Goal: Obtain resource: Obtain resource

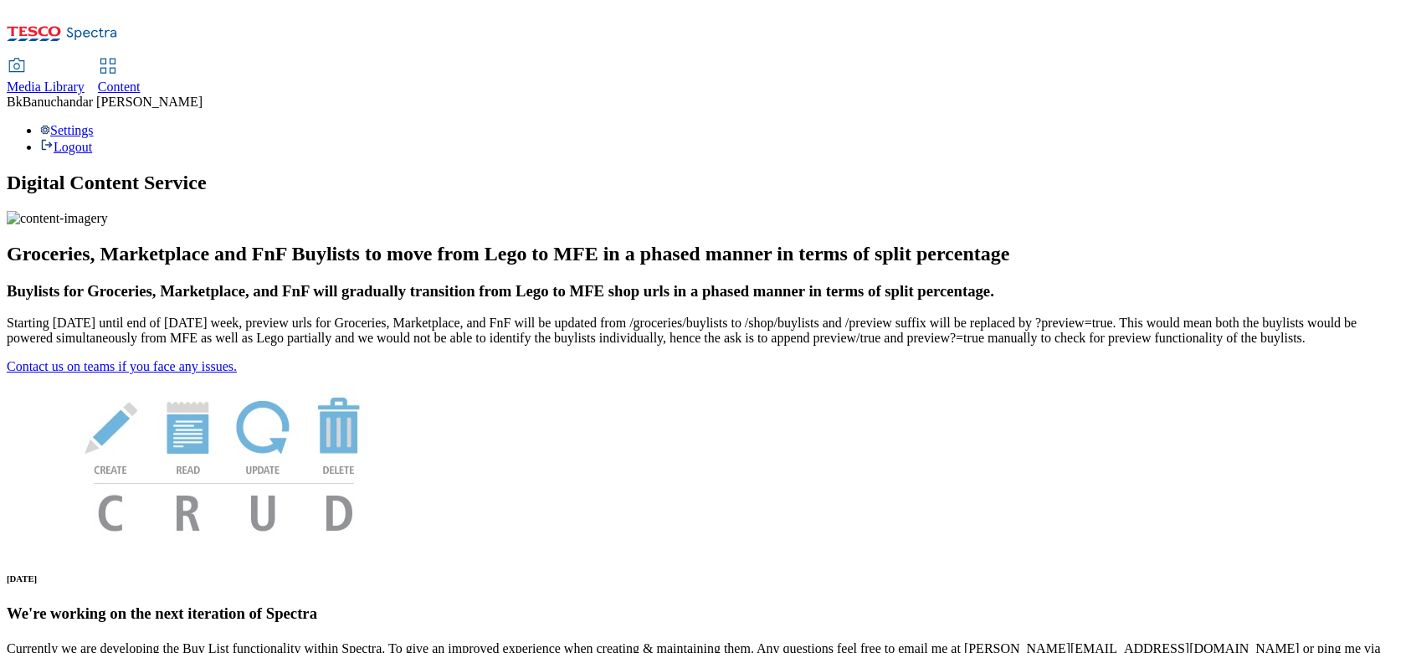
click at [27, 56] on icon at bounding box center [17, 66] width 20 height 20
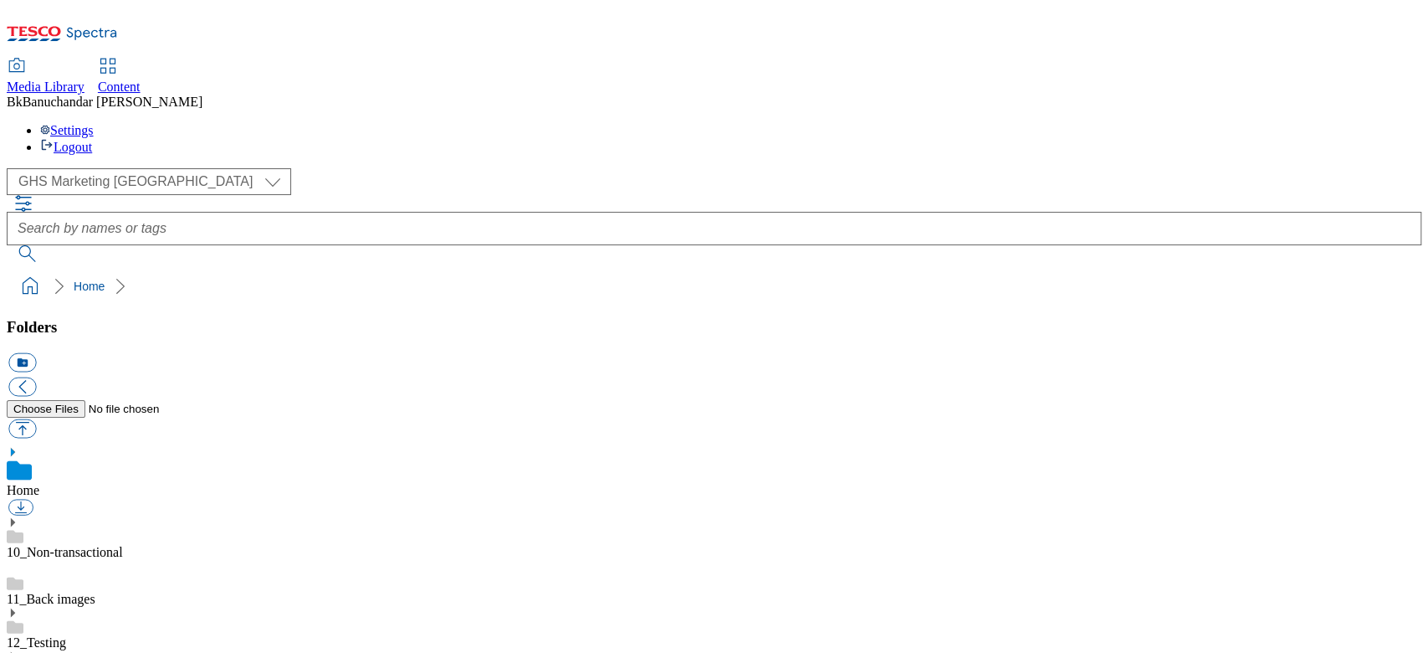
scroll to position [446, 0]
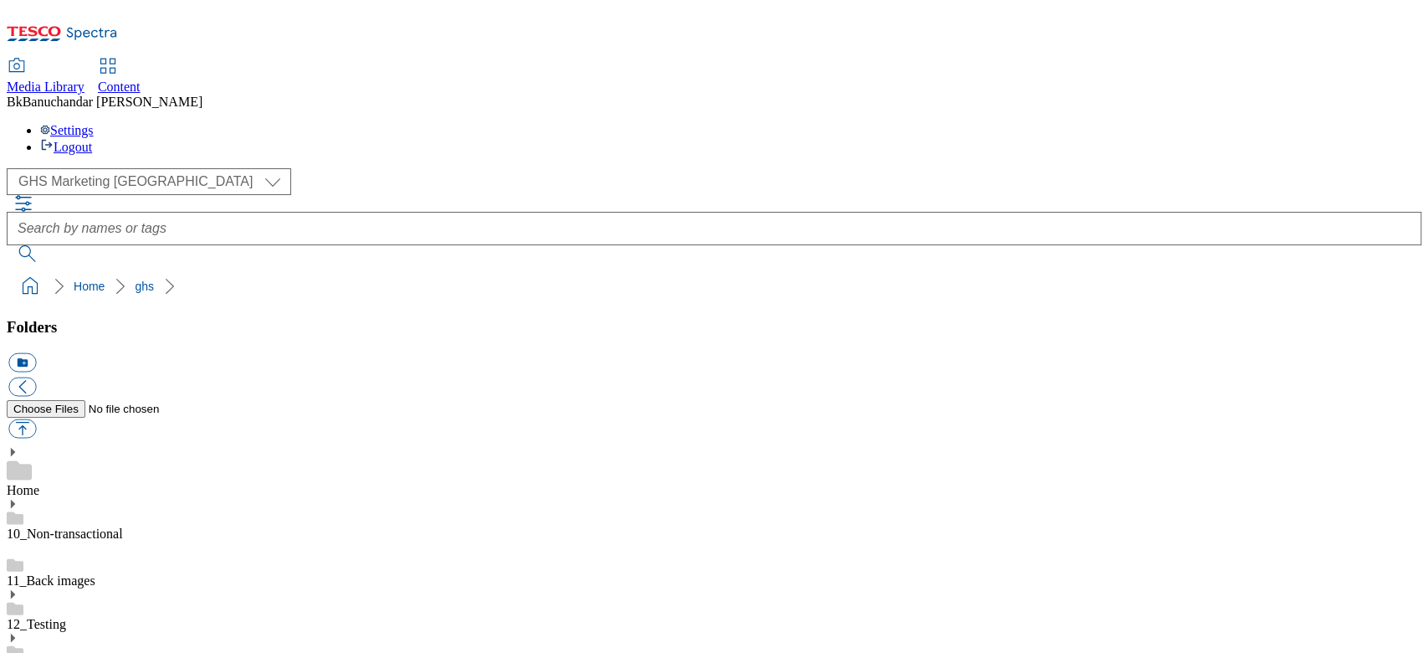
scroll to position [636, 0]
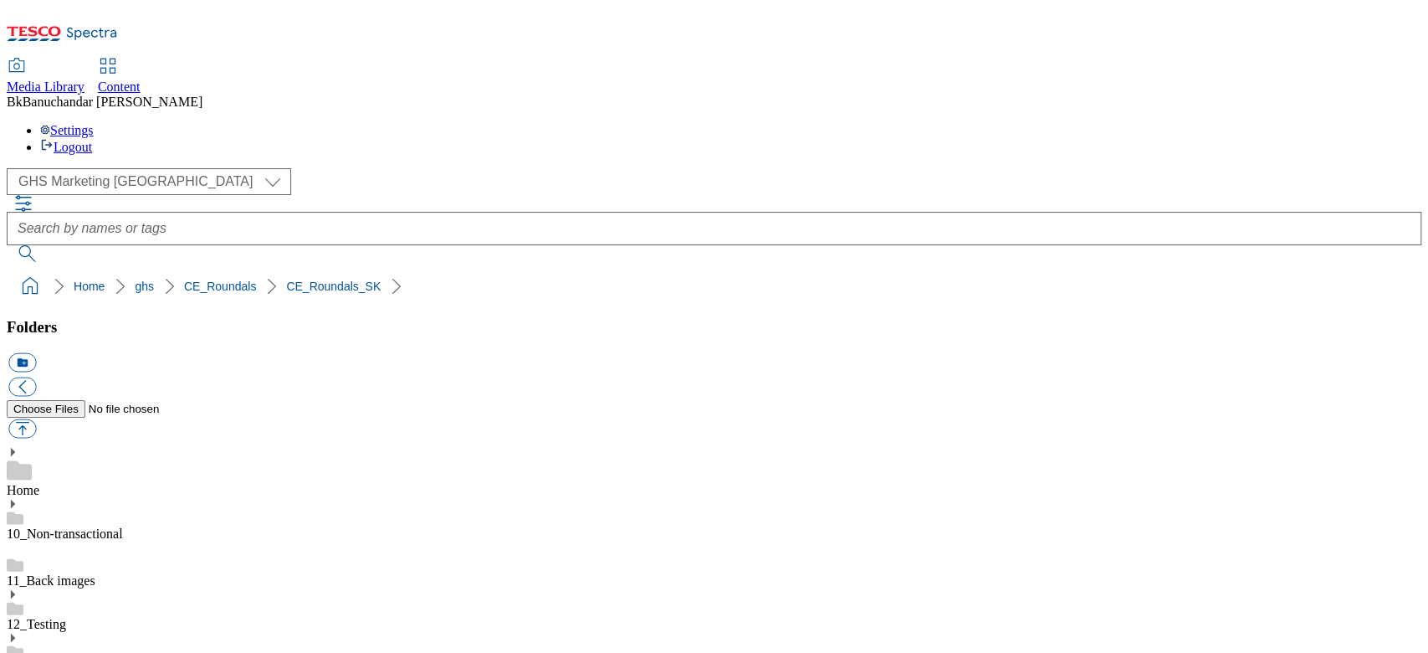
scroll to position [669, 0]
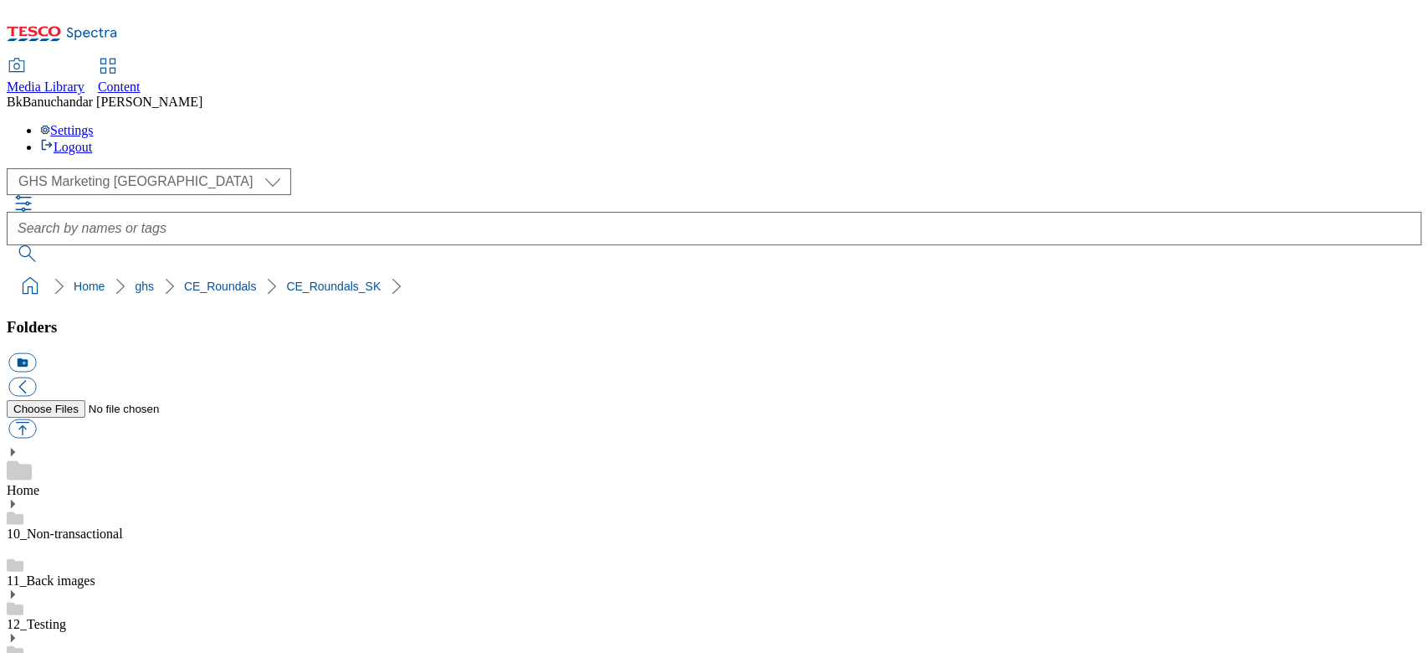
scroll to position [0, 0]
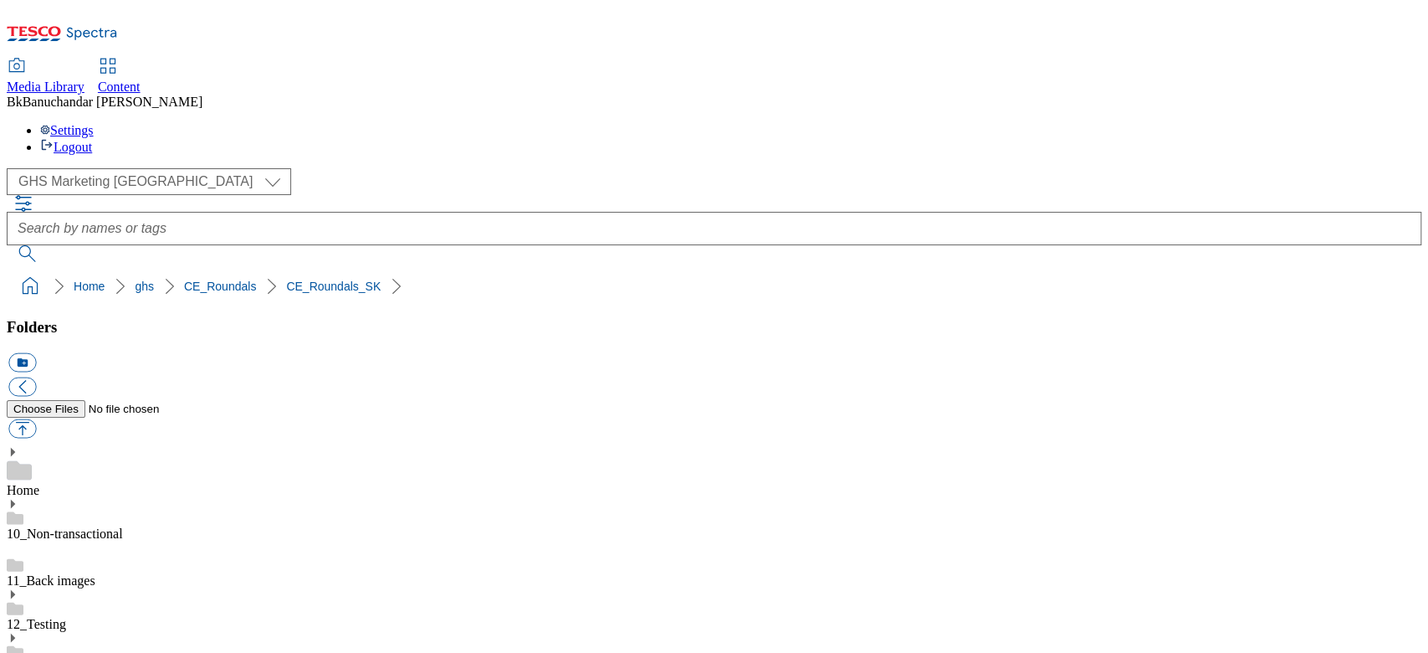
scroll to position [557, 0]
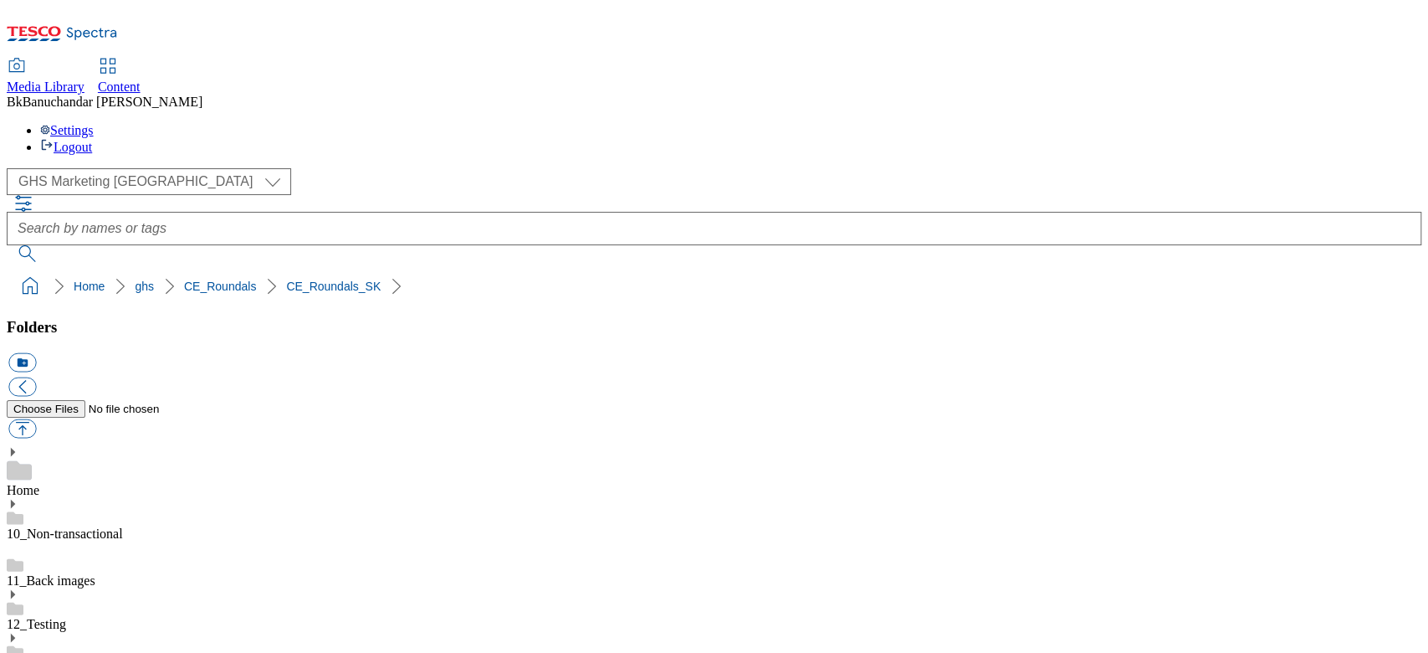
scroll to position [1097, 0]
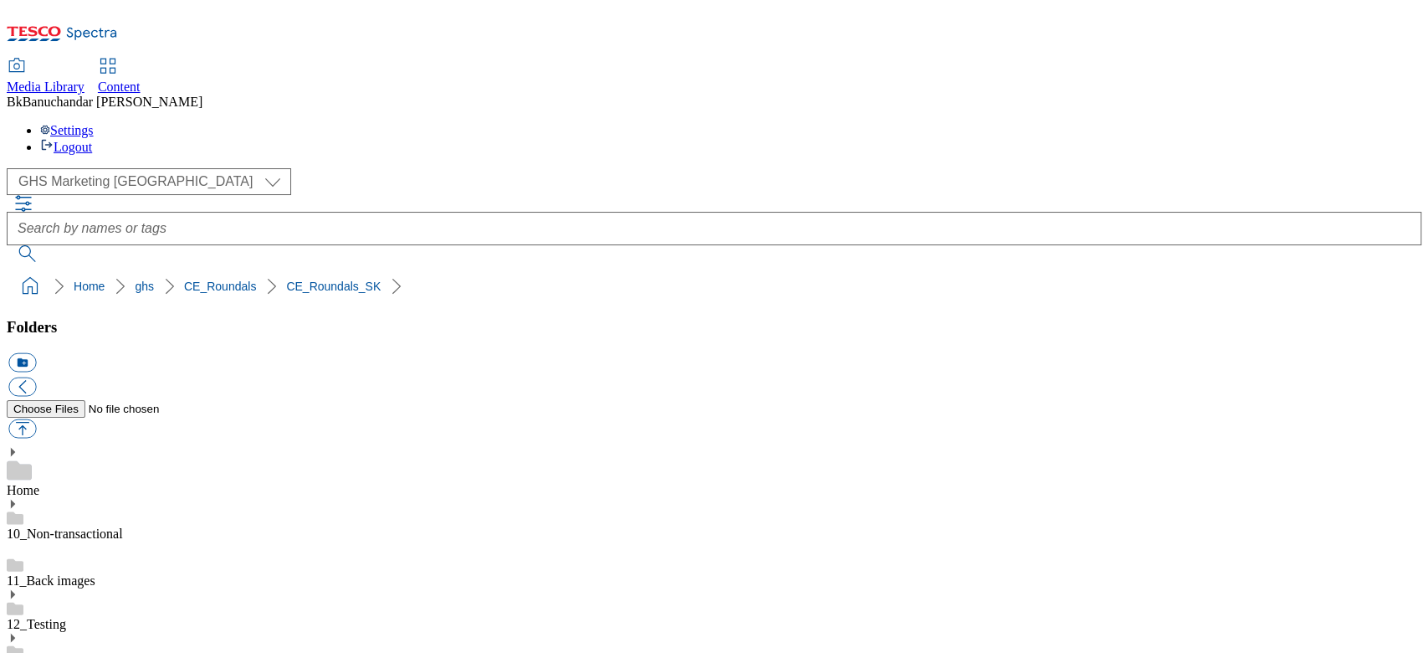
scroll to position [1004, 0]
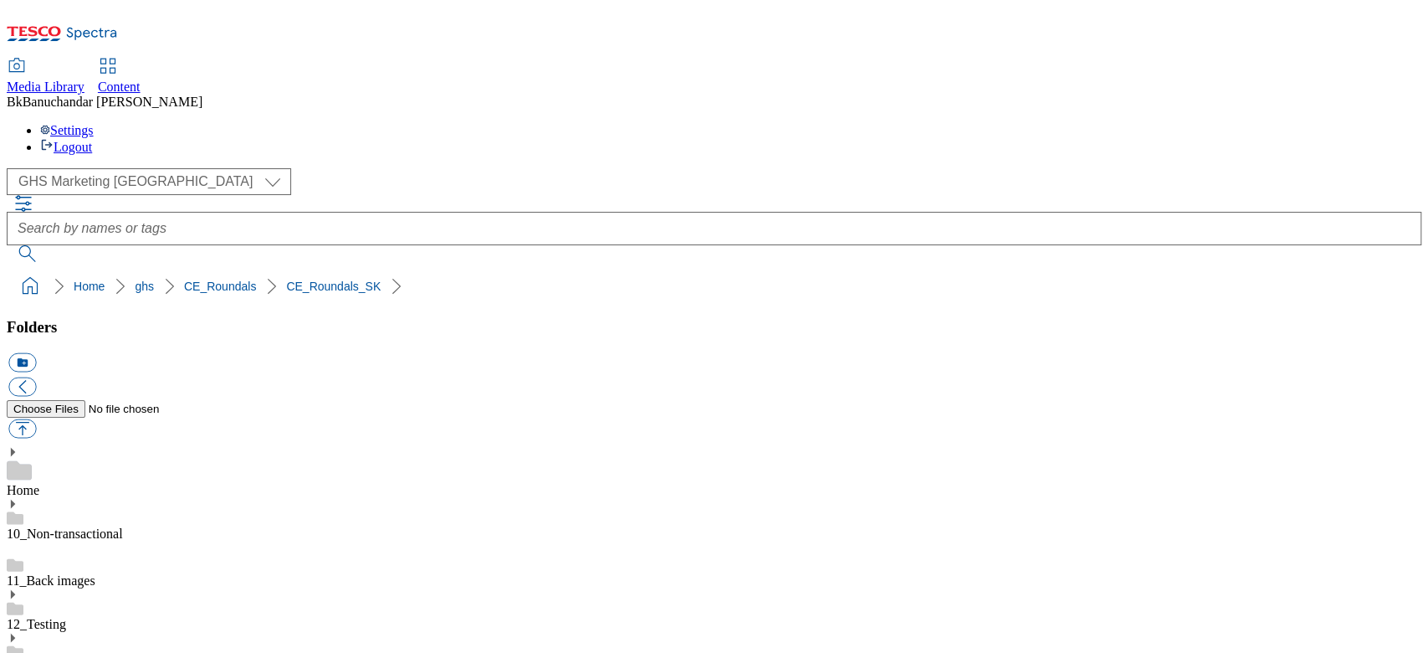
scroll to position [446, 0]
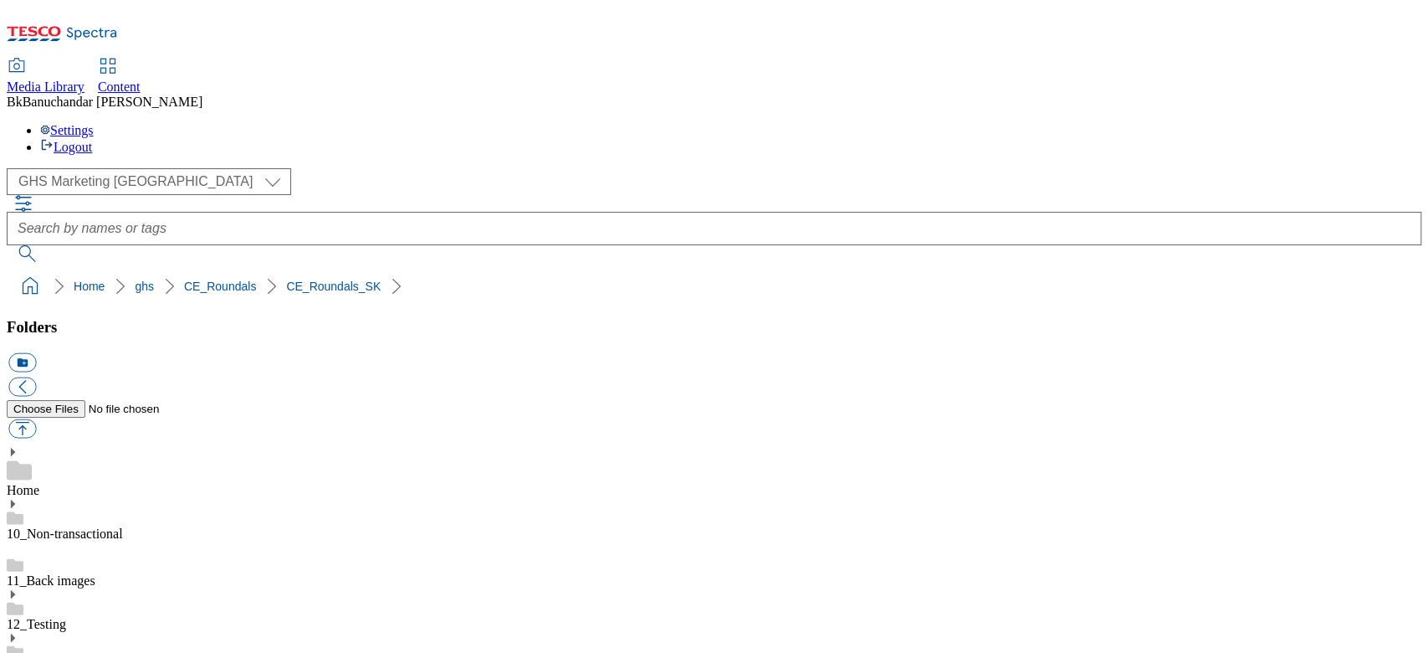
scroll to position [223, 0]
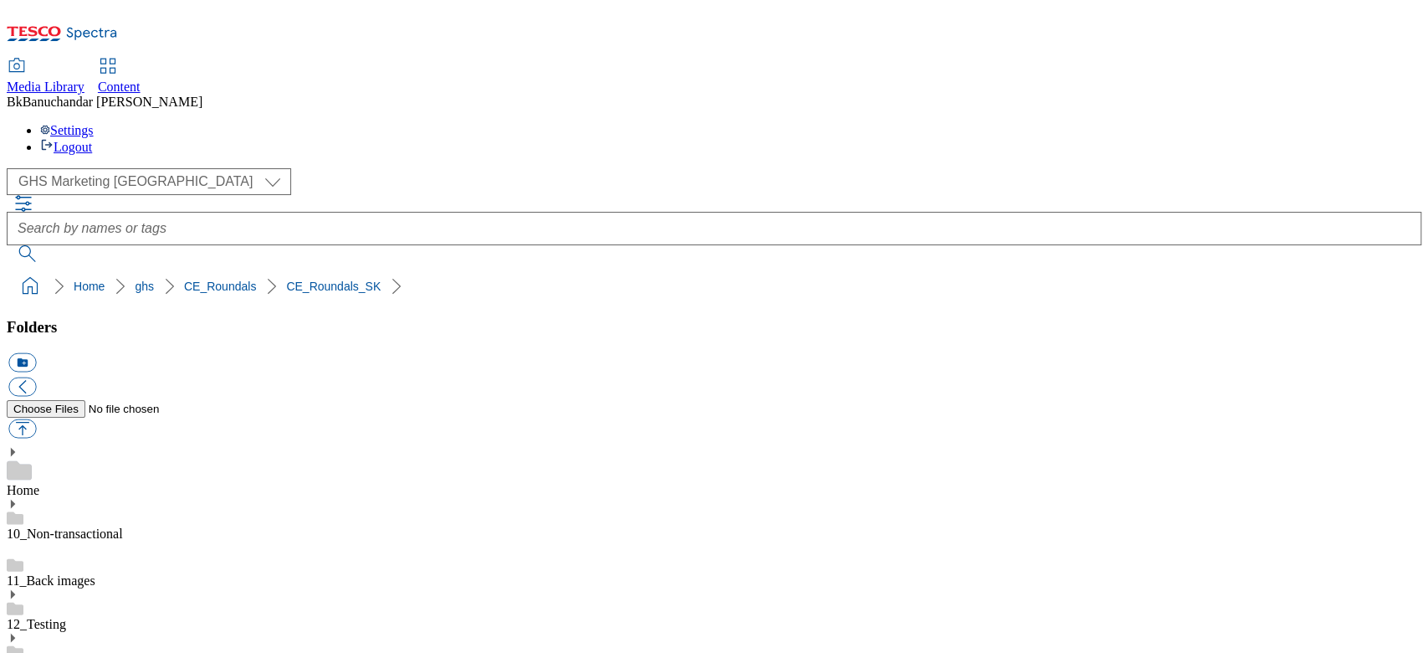
scroll to position [1214, 0]
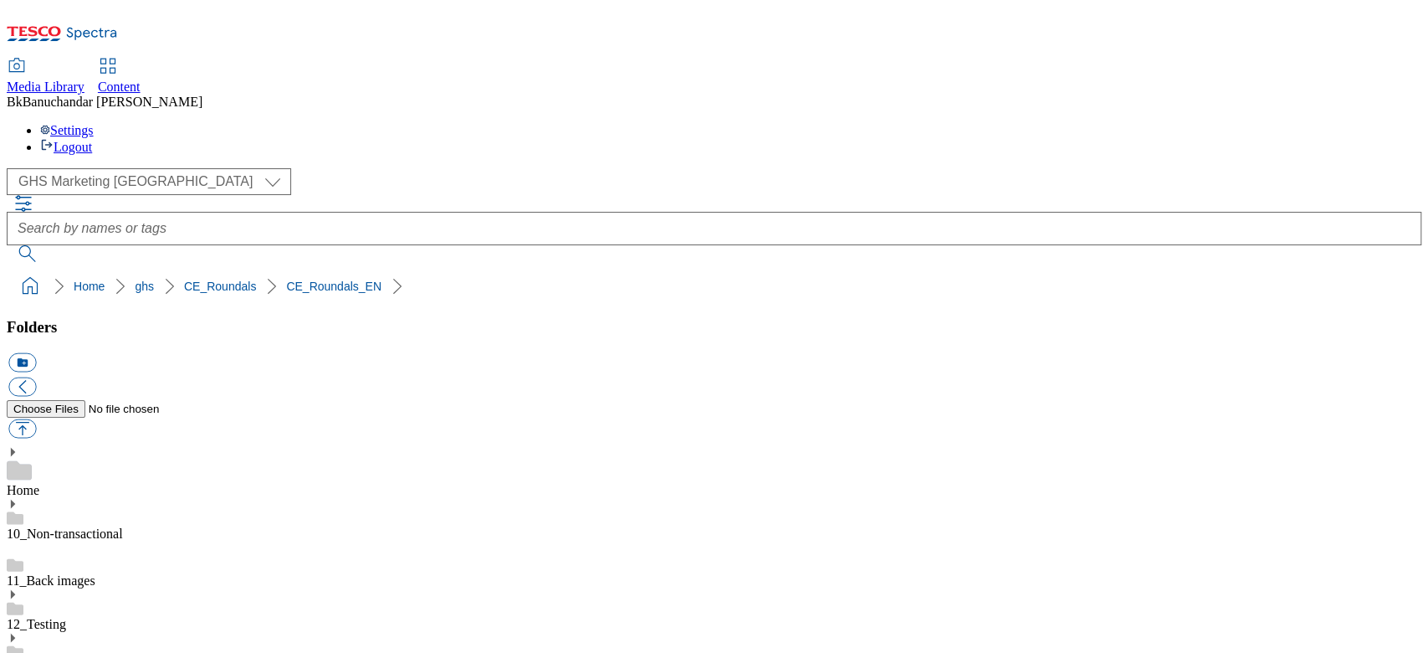
scroll to position [335, 0]
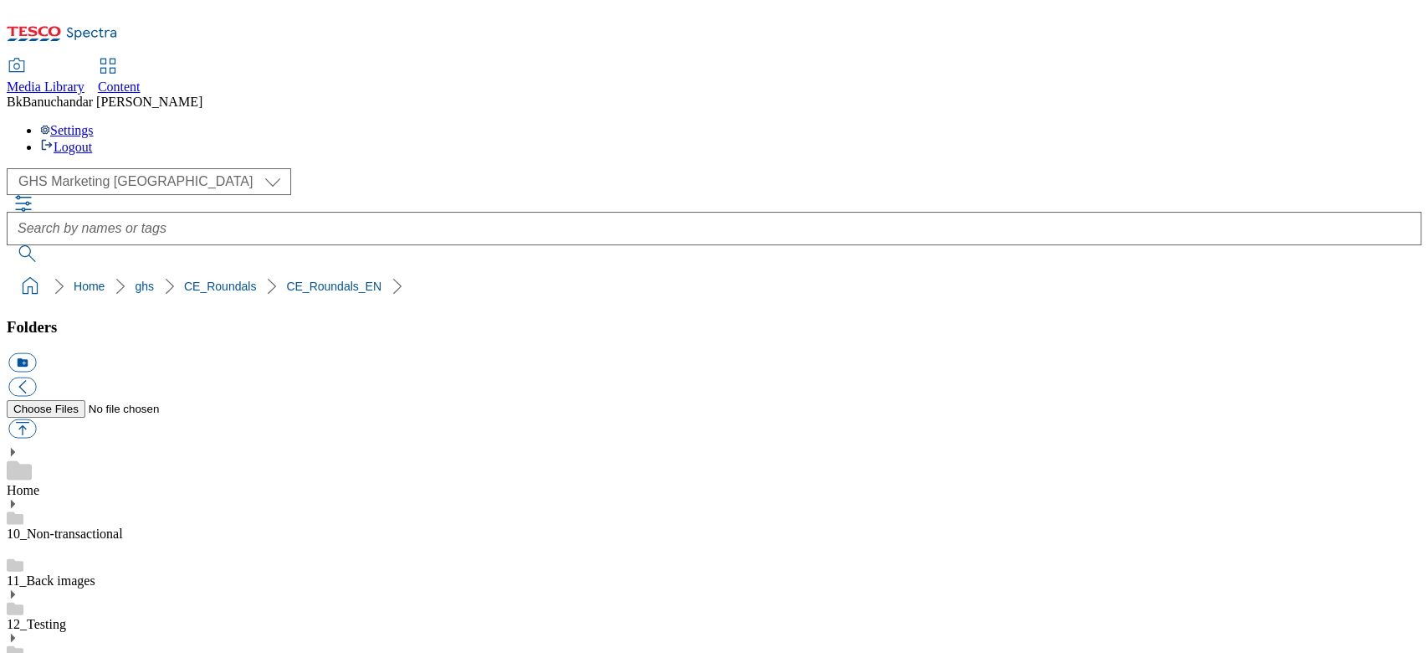
scroll to position [223, 0]
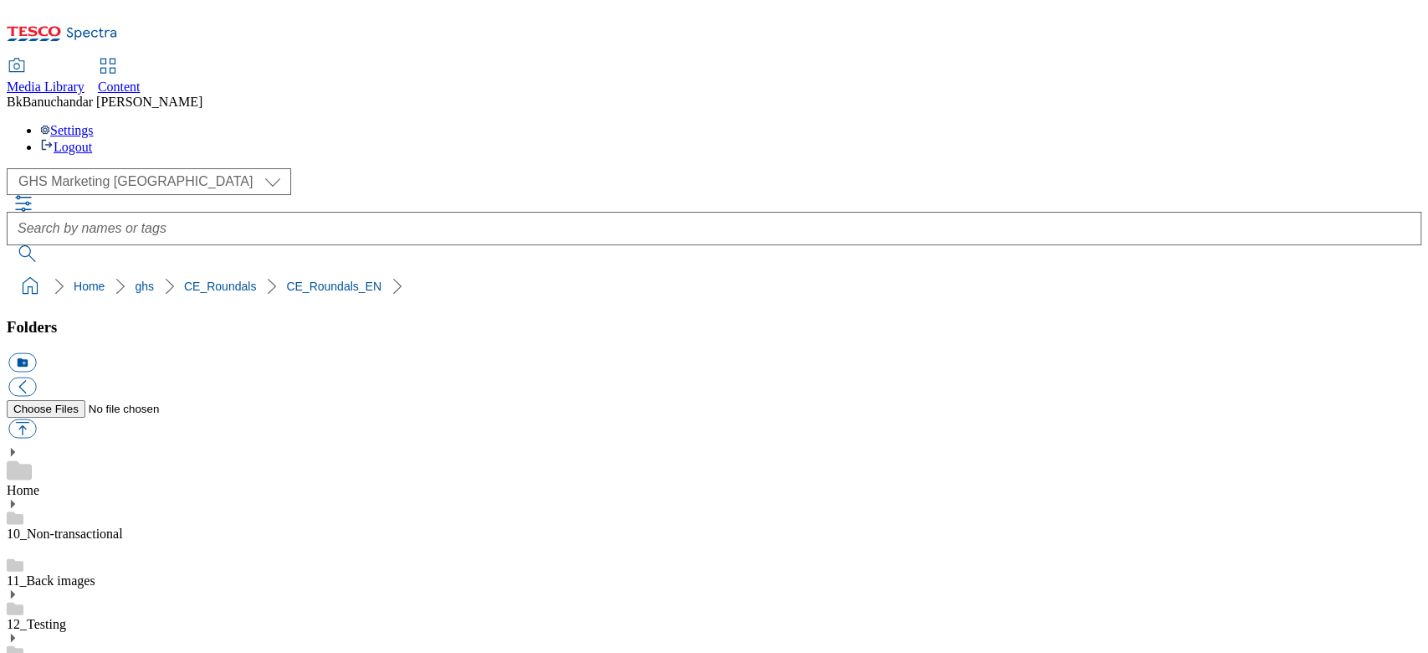
scroll to position [892, 0]
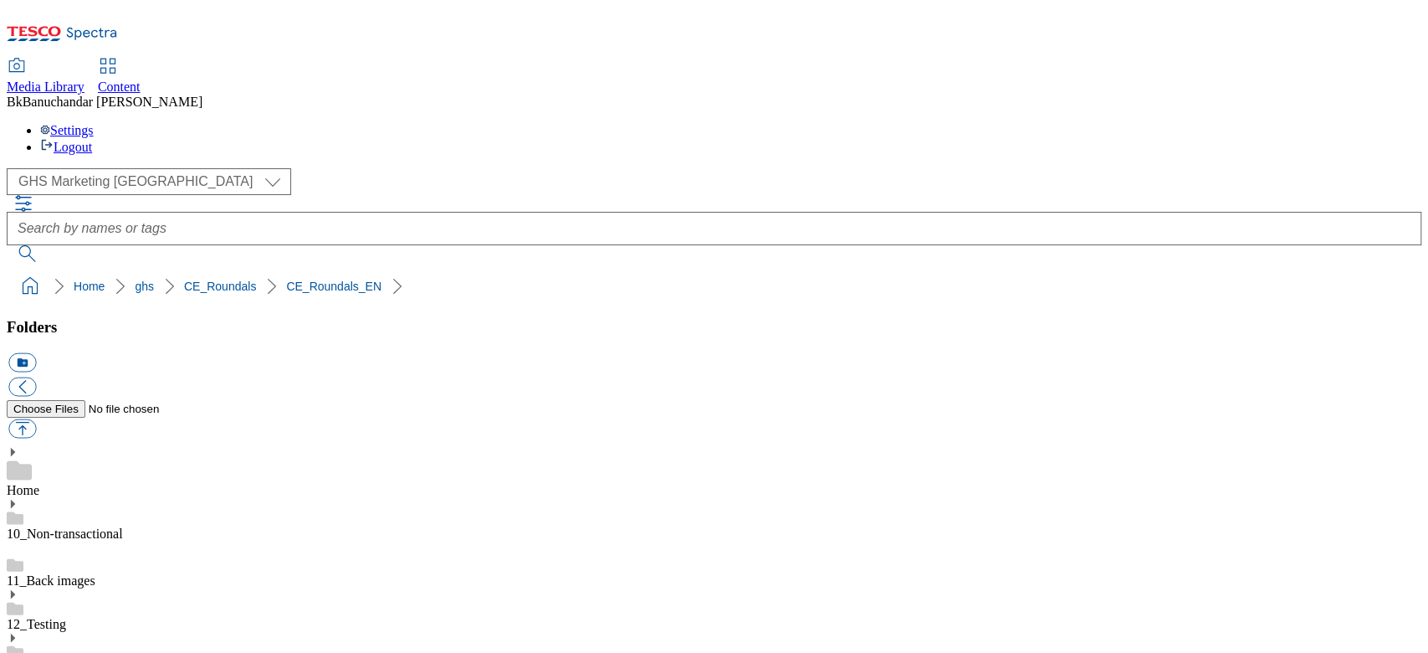
scroll to position [205, 0]
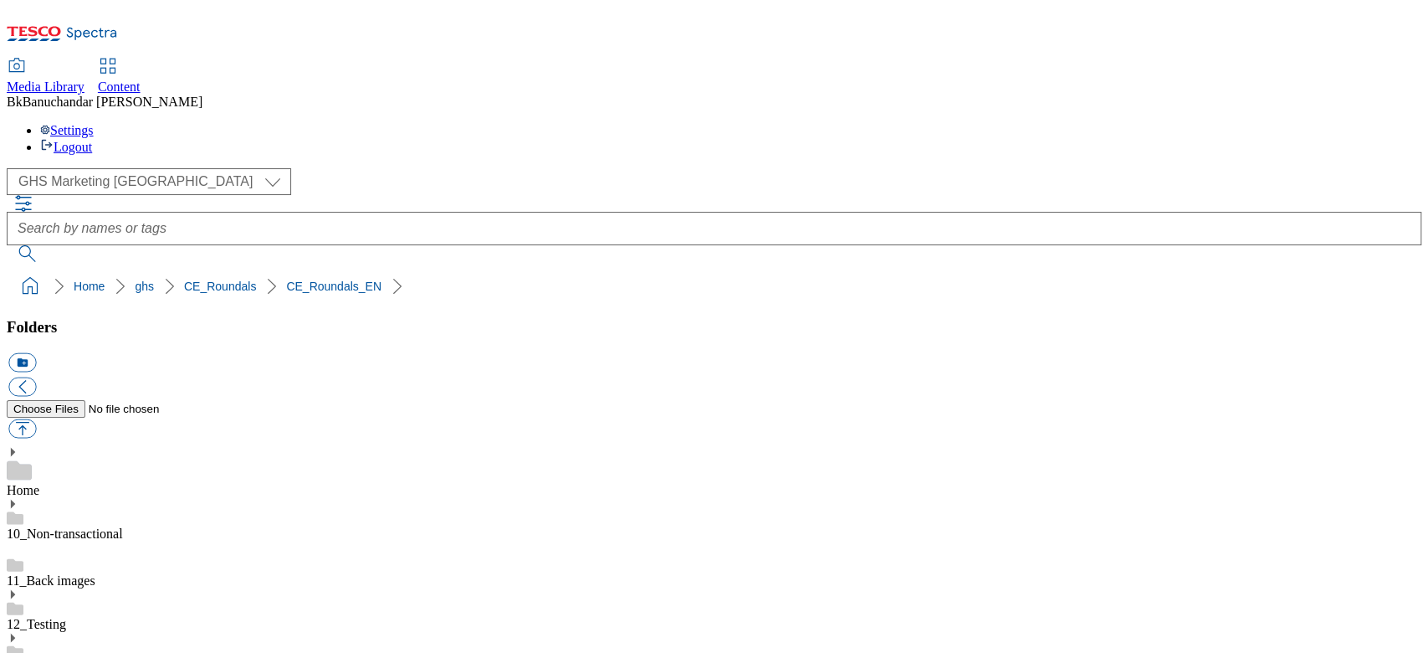
scroll to position [540, 0]
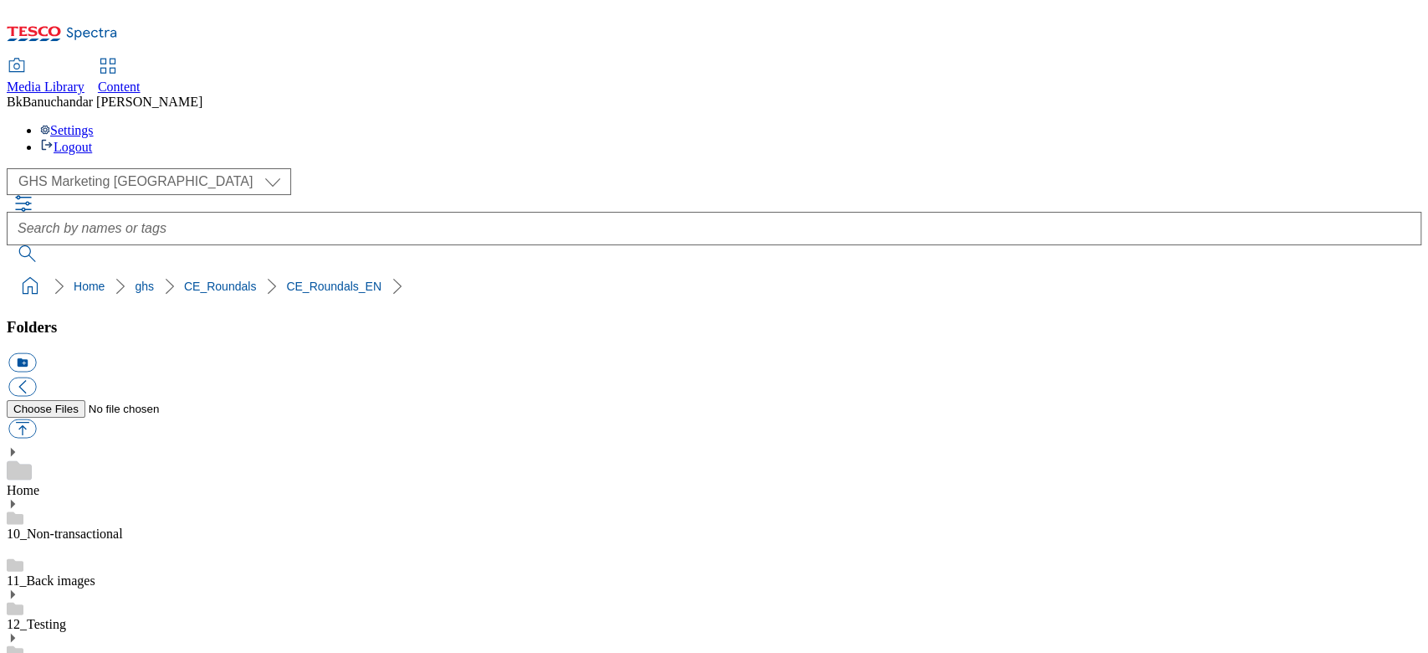
scroll to position [211, 0]
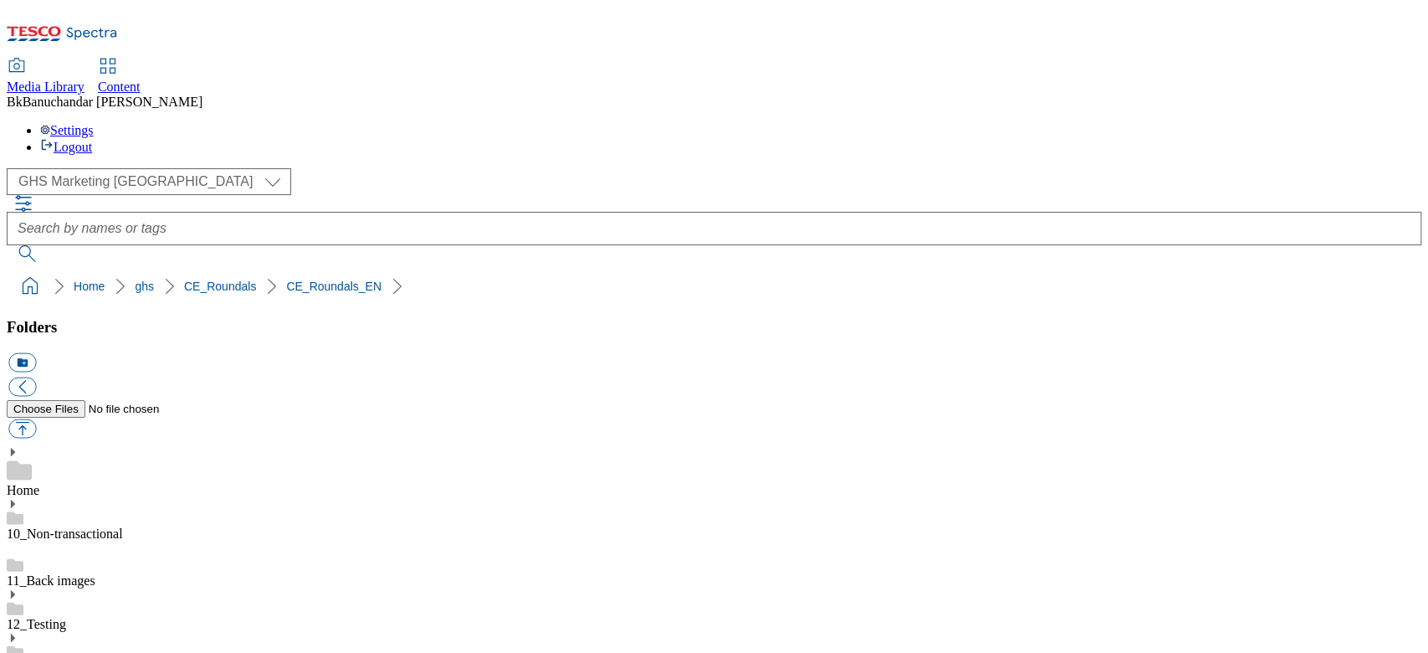
scroll to position [892, 0]
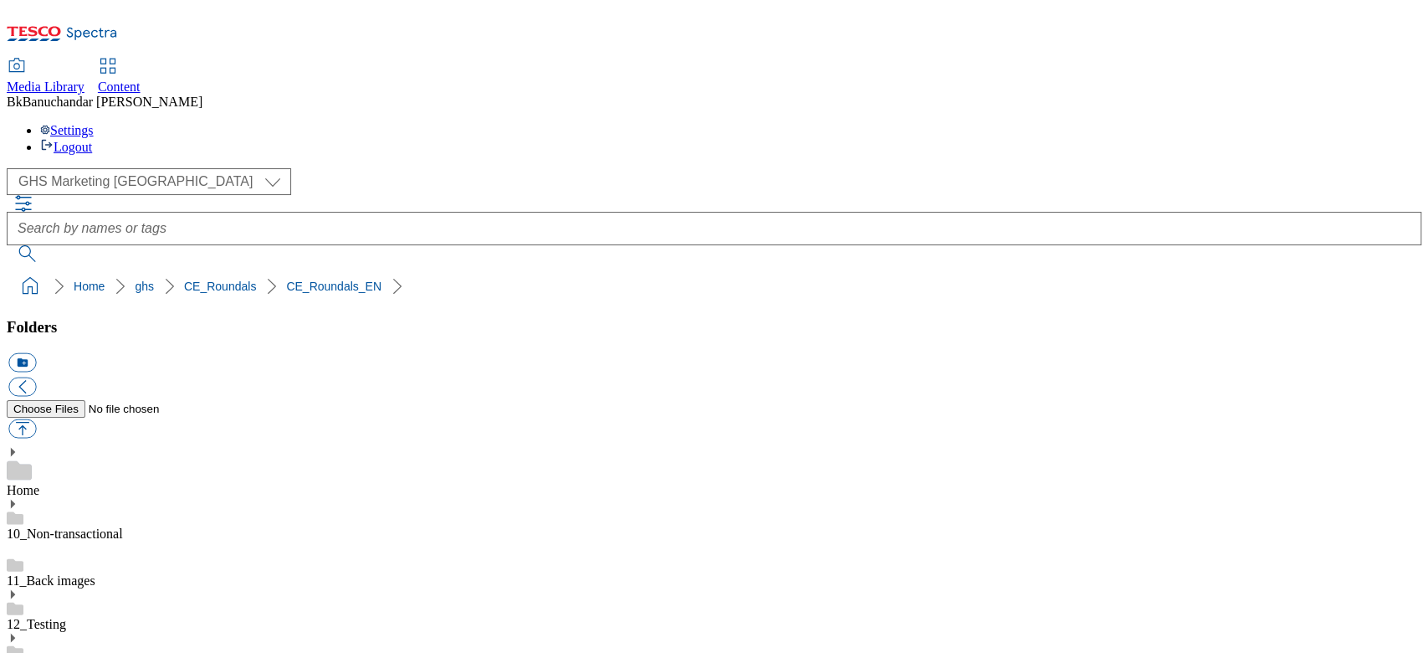
scroll to position [1115, 0]
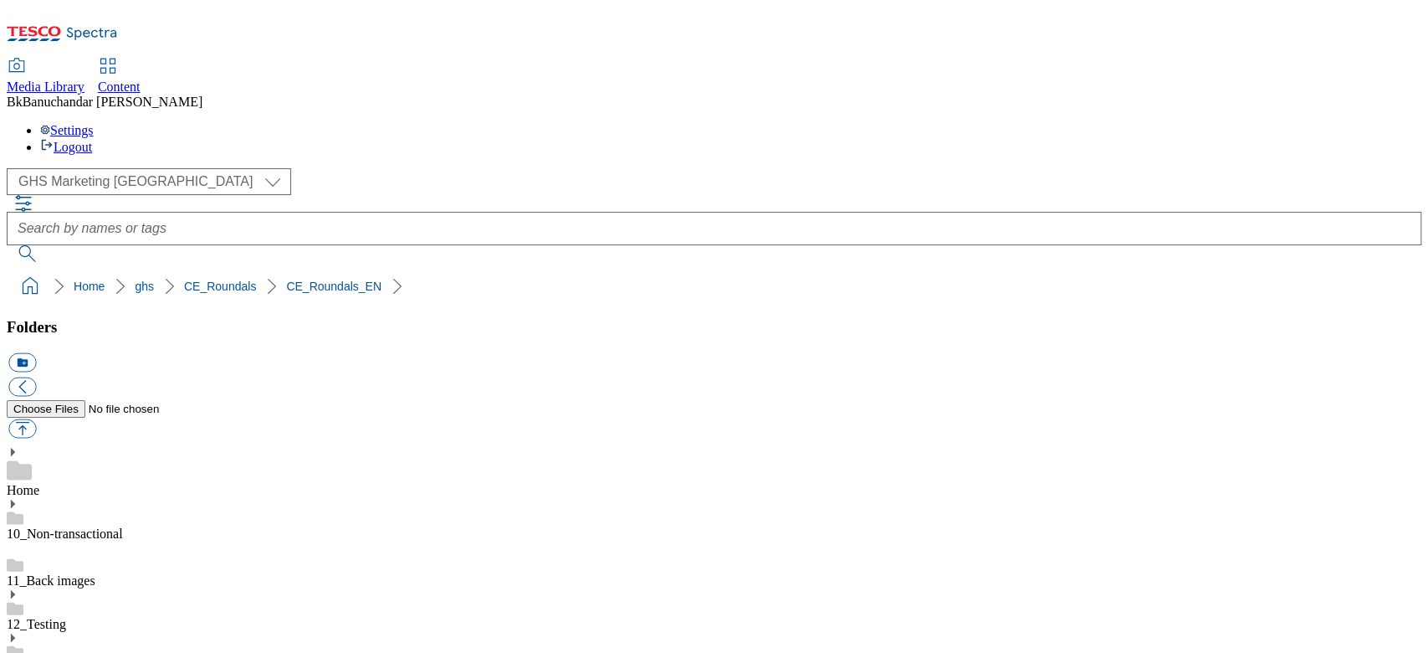
scroll to position [650, 0]
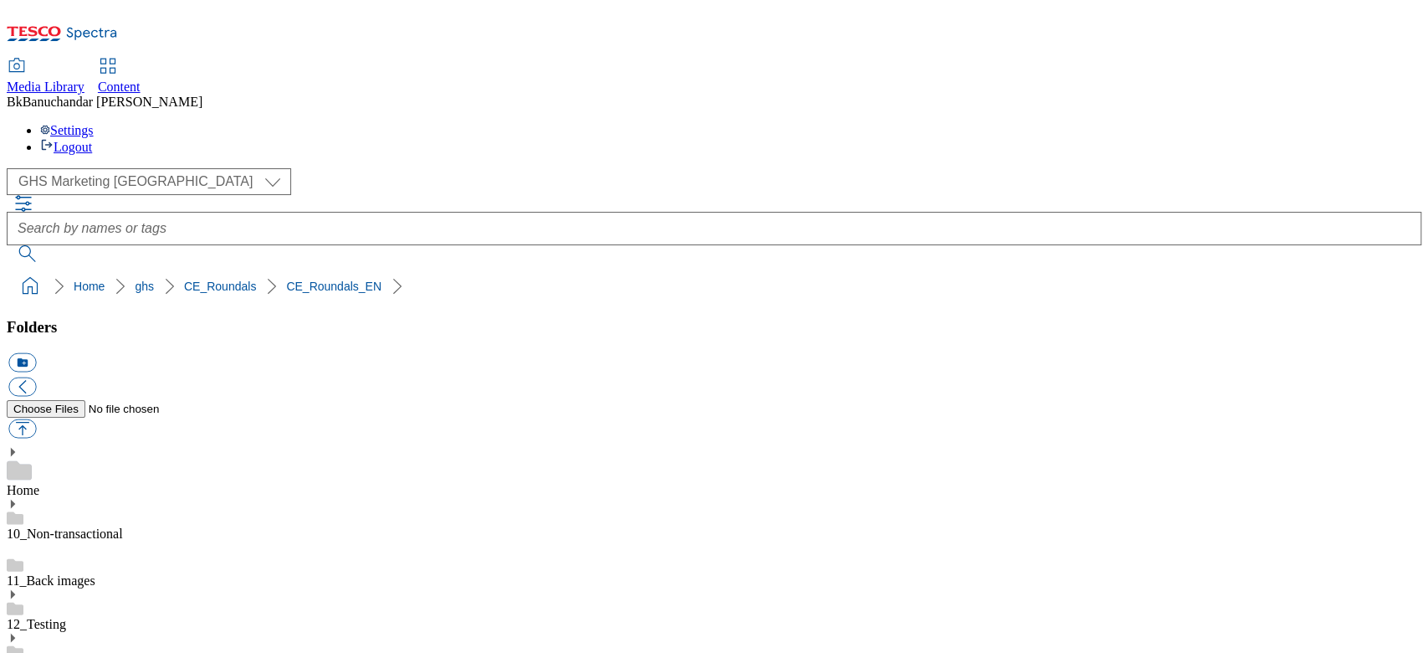
scroll to position [0, 0]
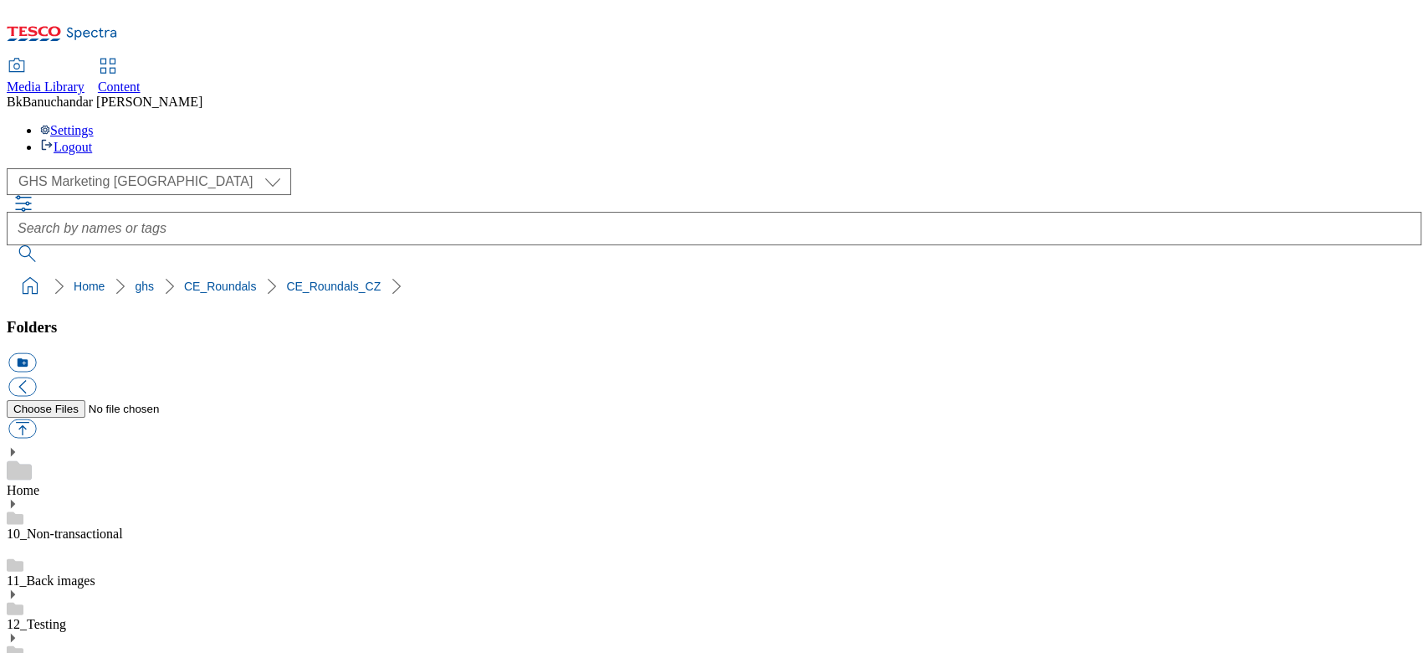
scroll to position [0, 0]
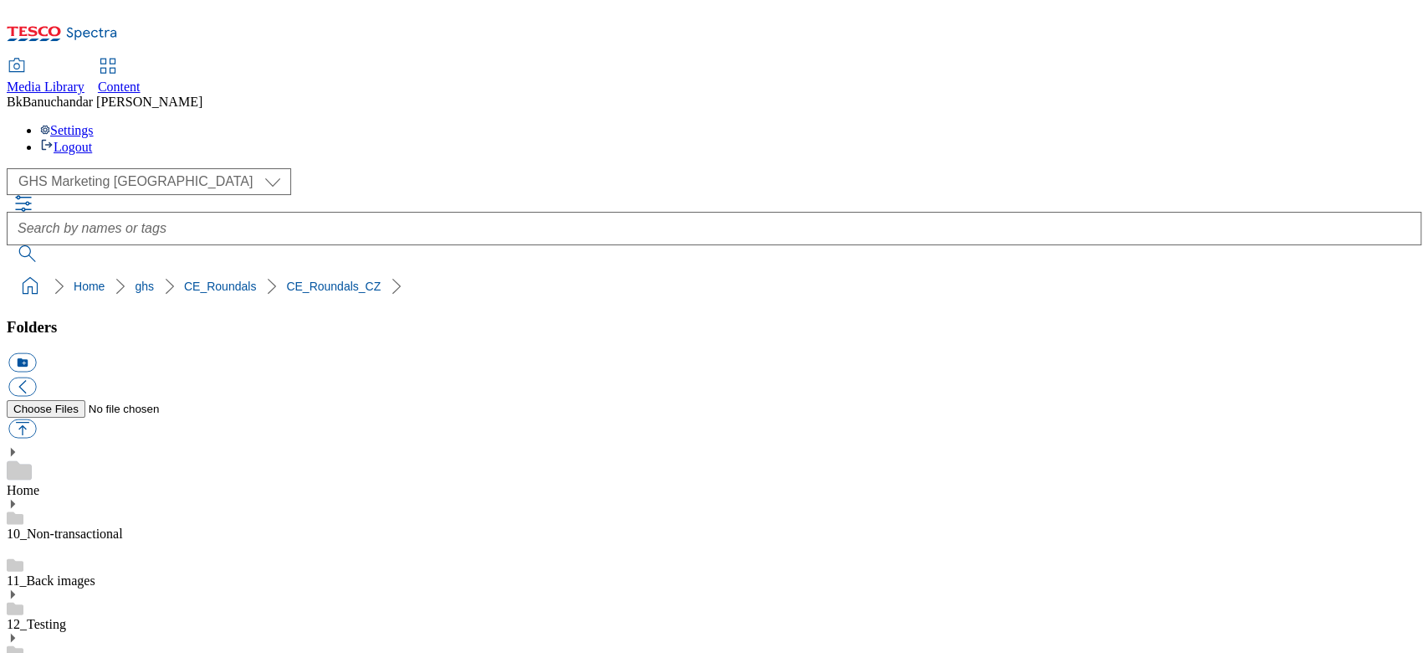
scroll to position [921, 0]
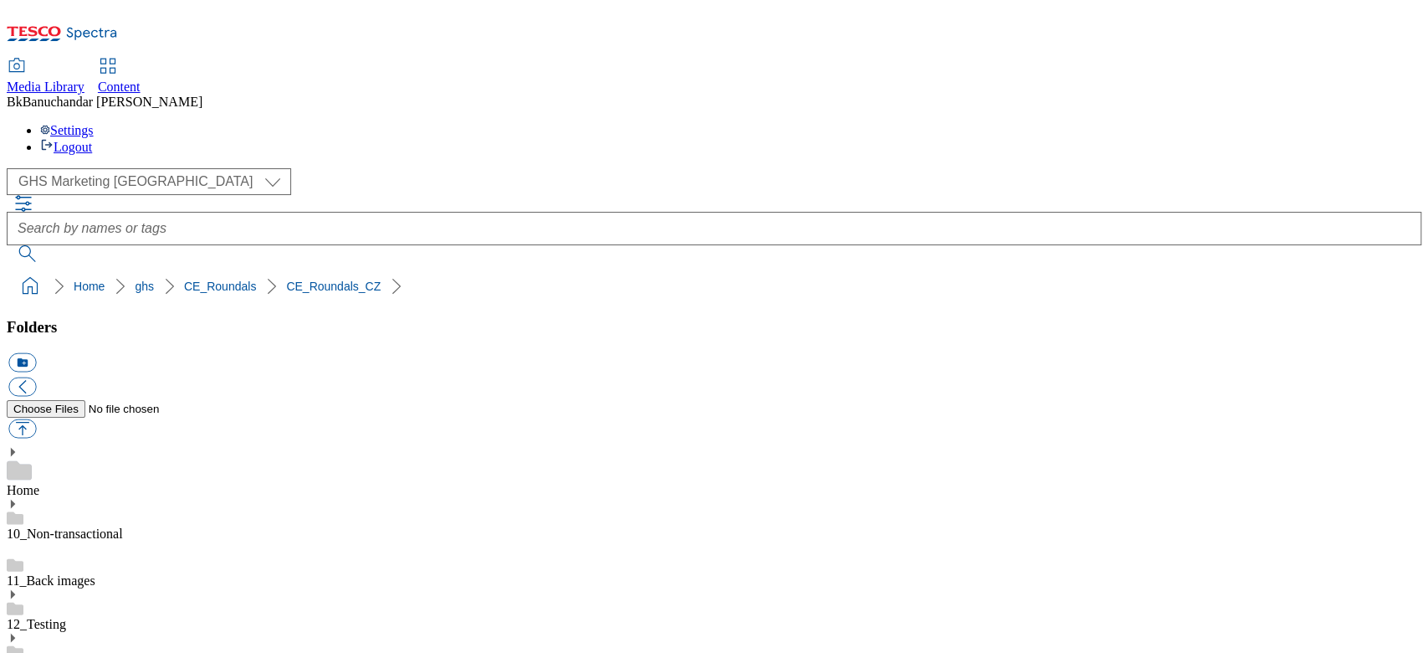
scroll to position [0, 0]
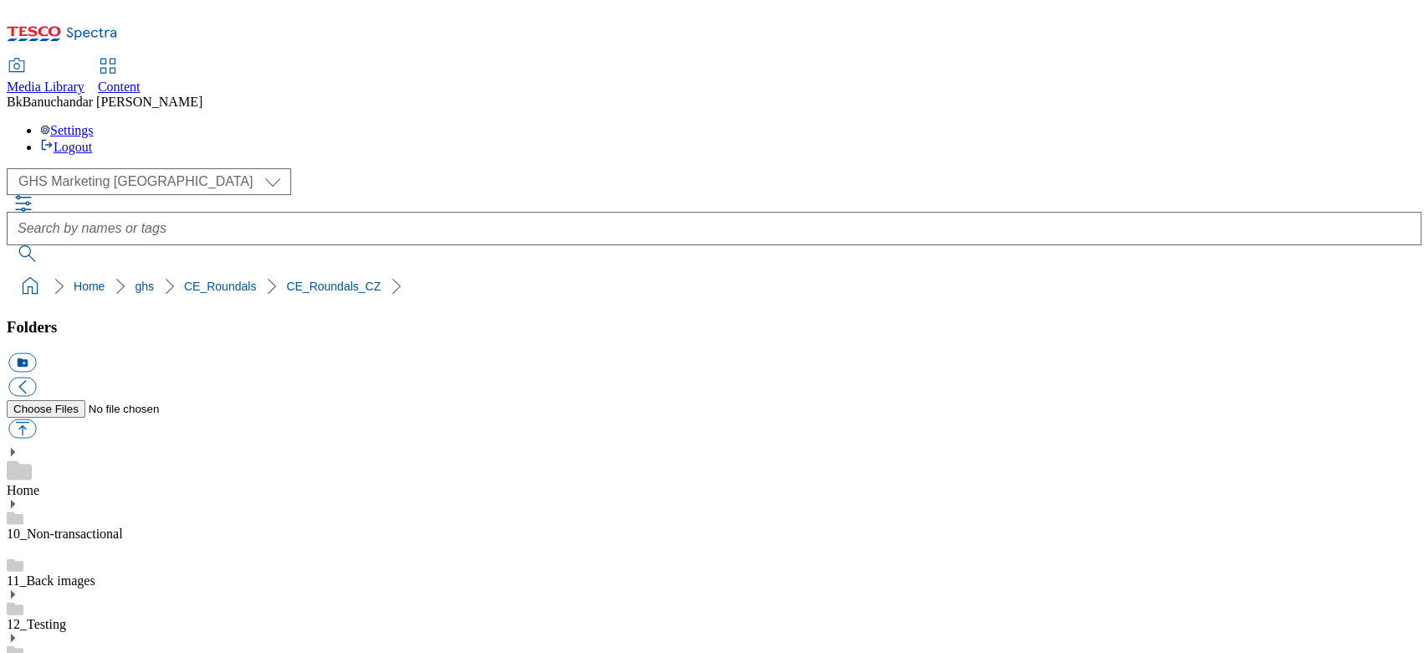
scroll to position [223, 0]
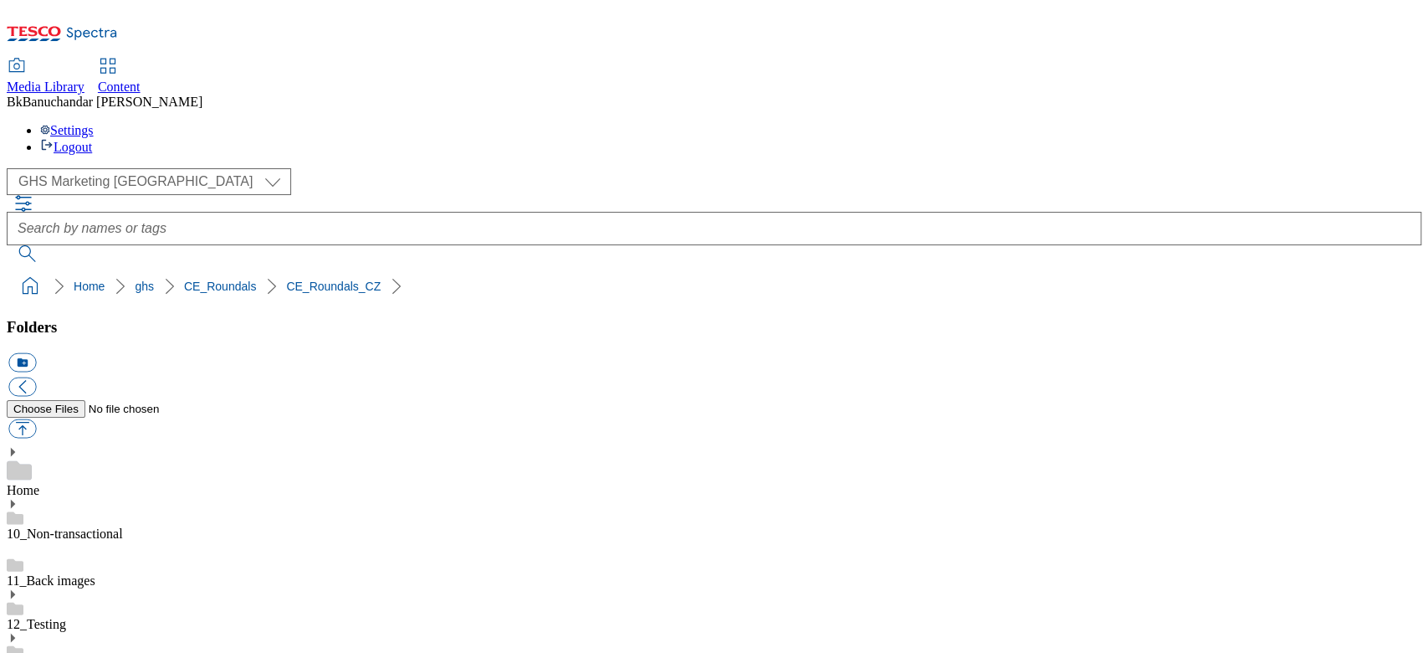
scroll to position [446, 0]
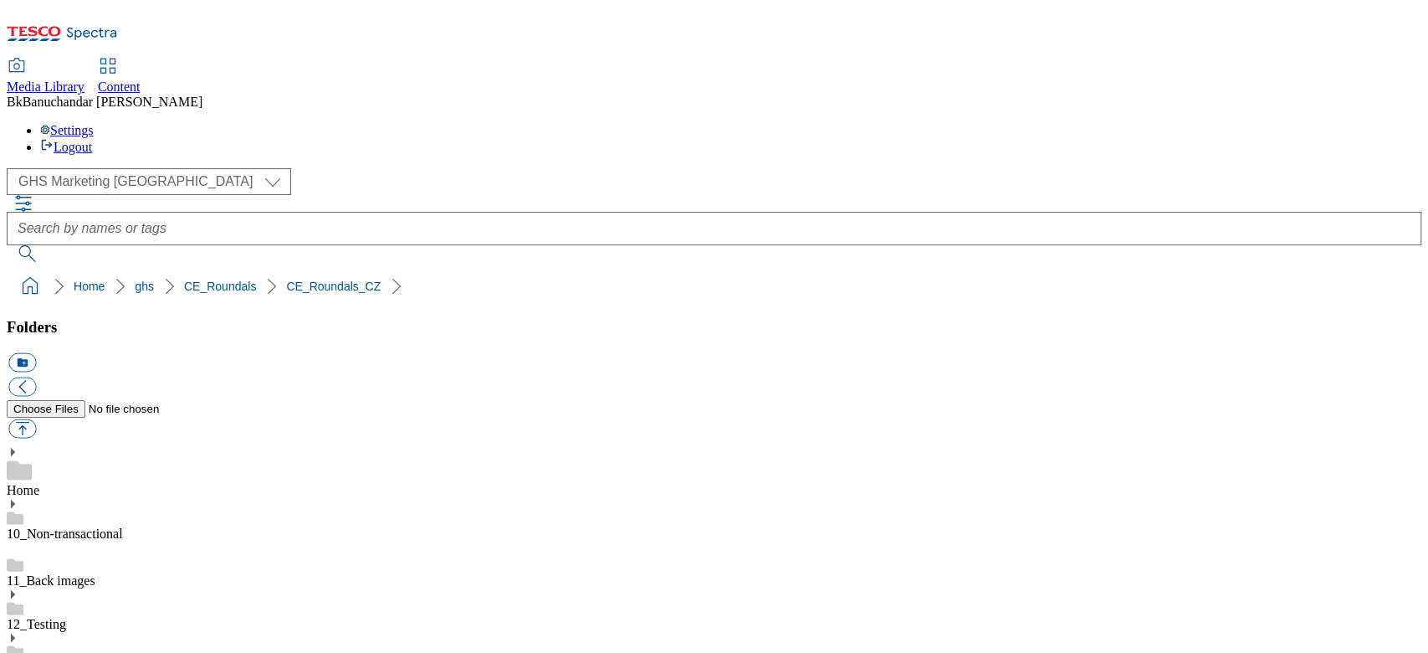
scroll to position [111, 0]
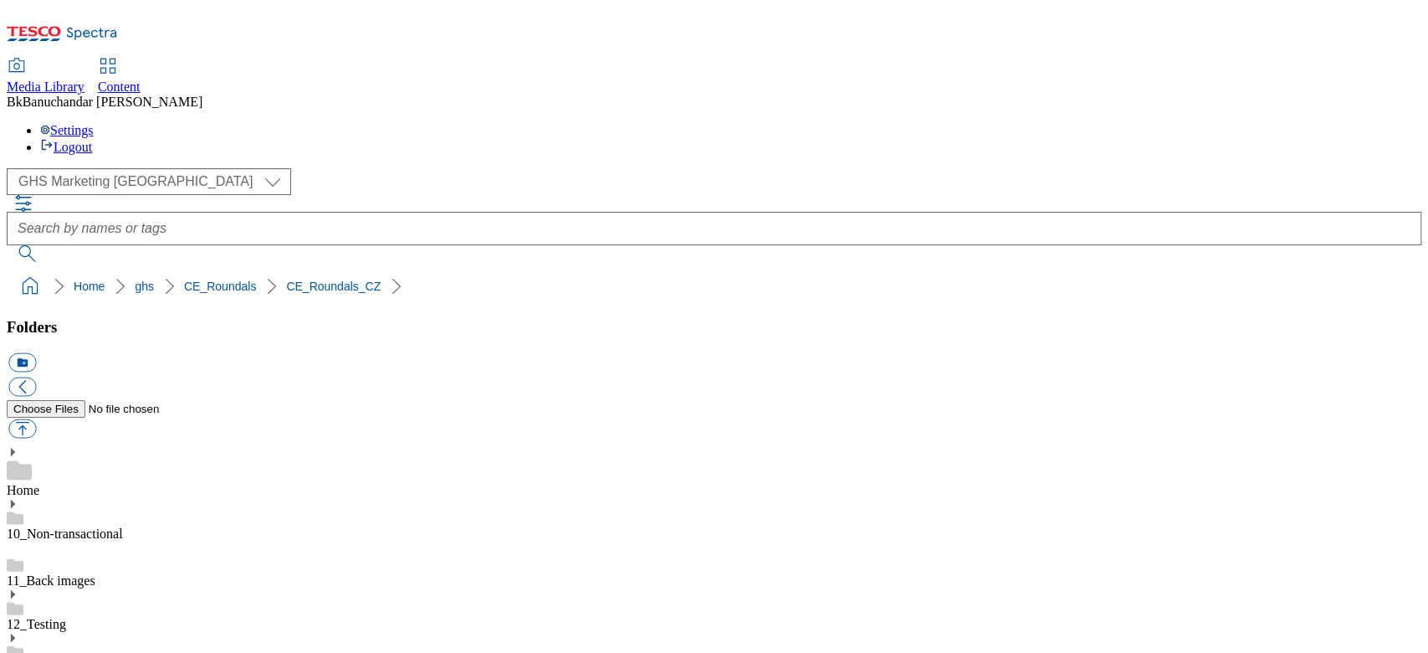
scroll to position [892, 0]
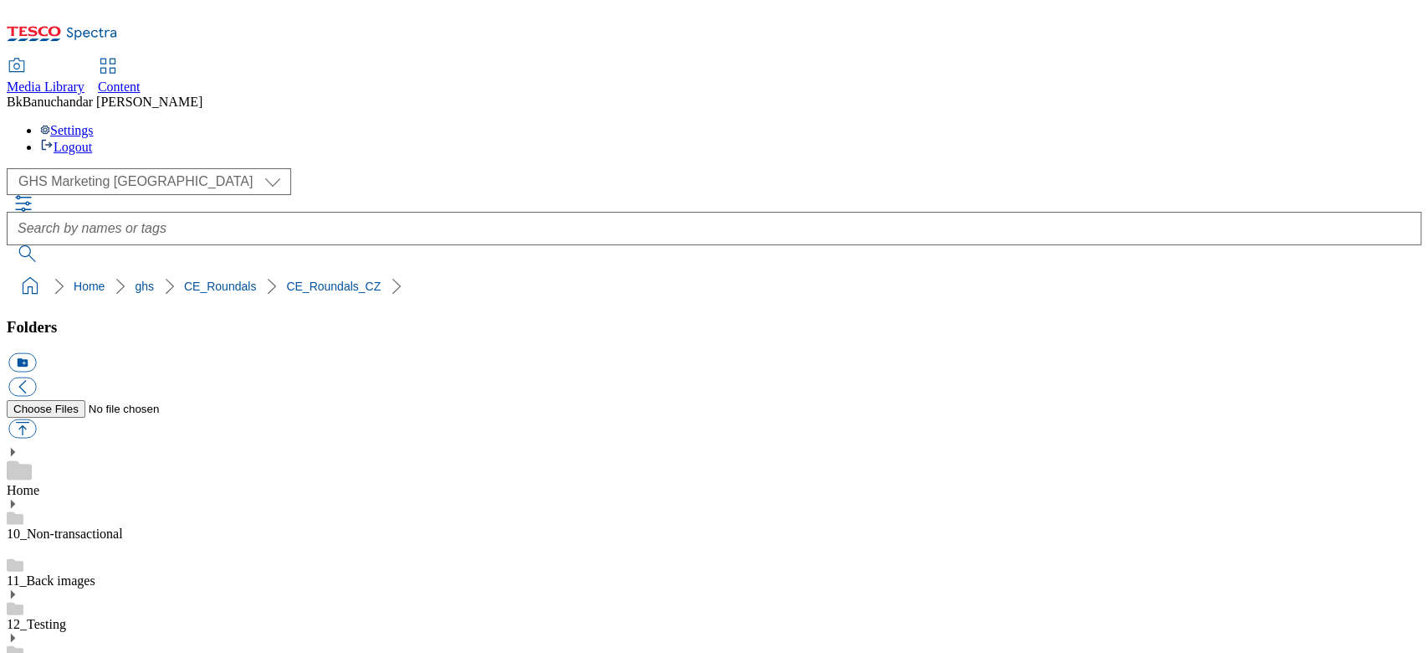
scroll to position [223, 0]
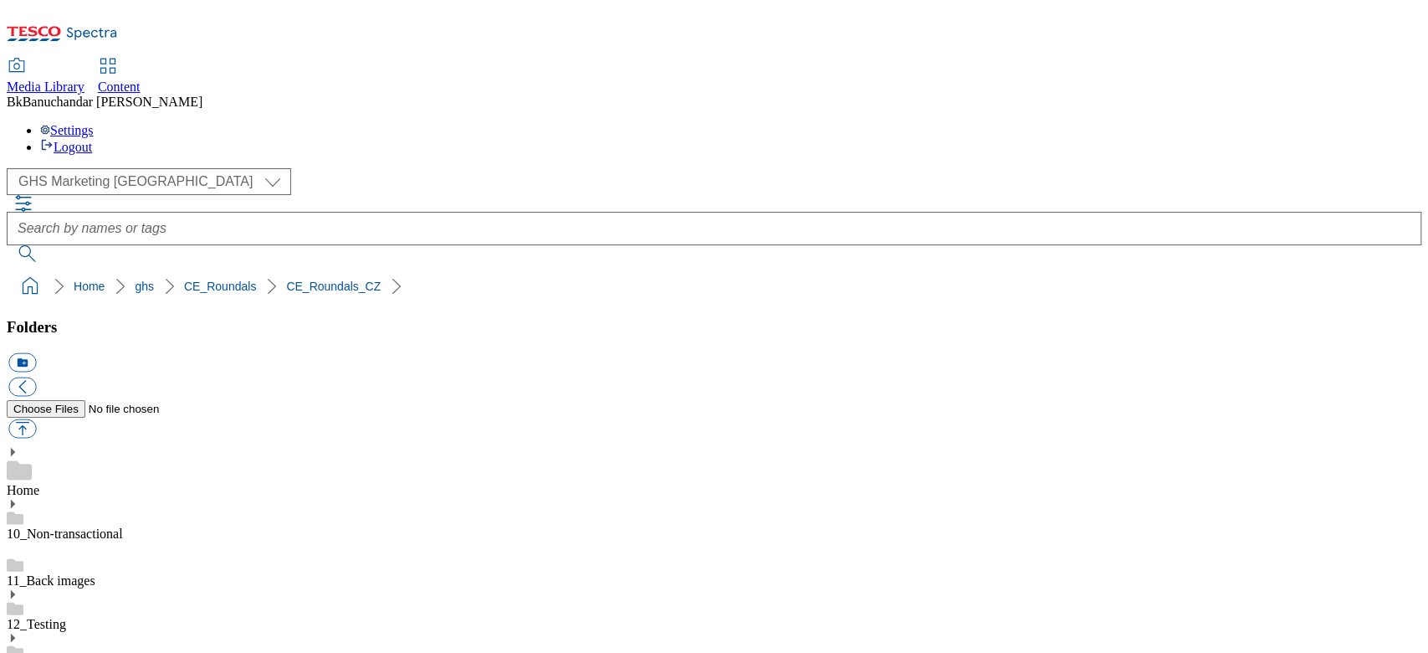
scroll to position [1104, 0]
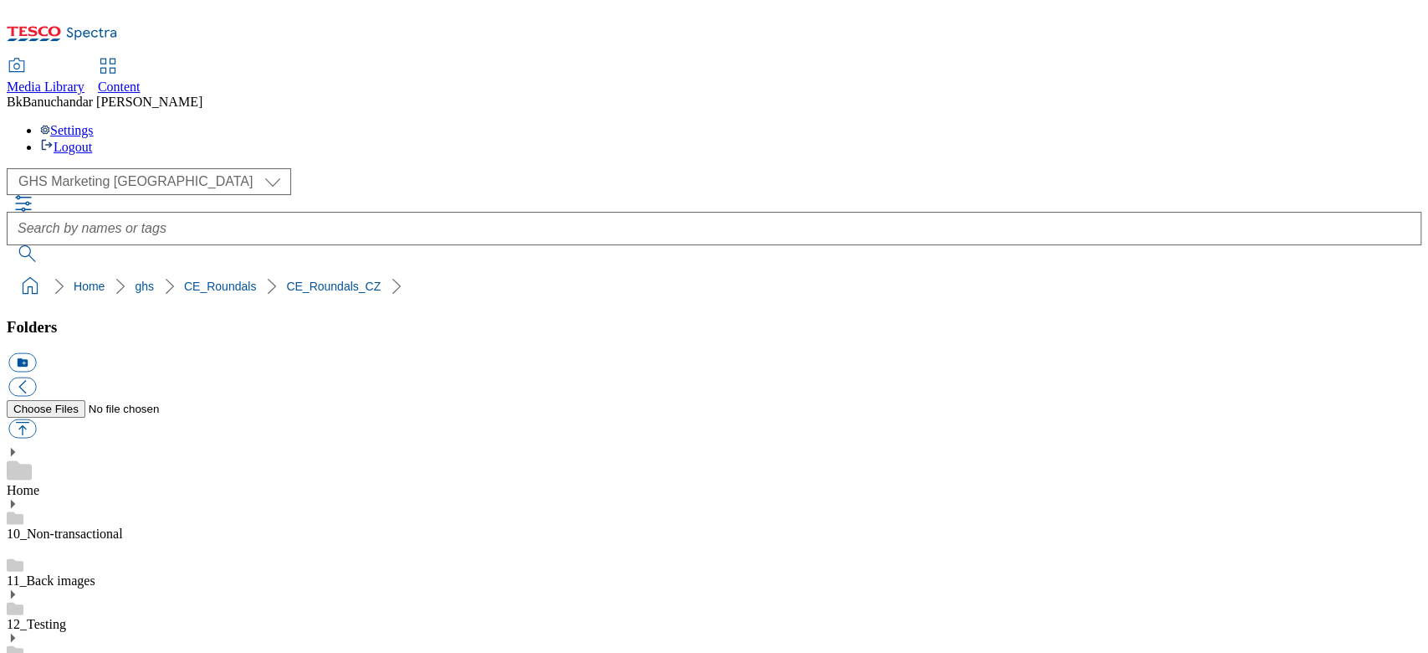
scroll to position [93, 0]
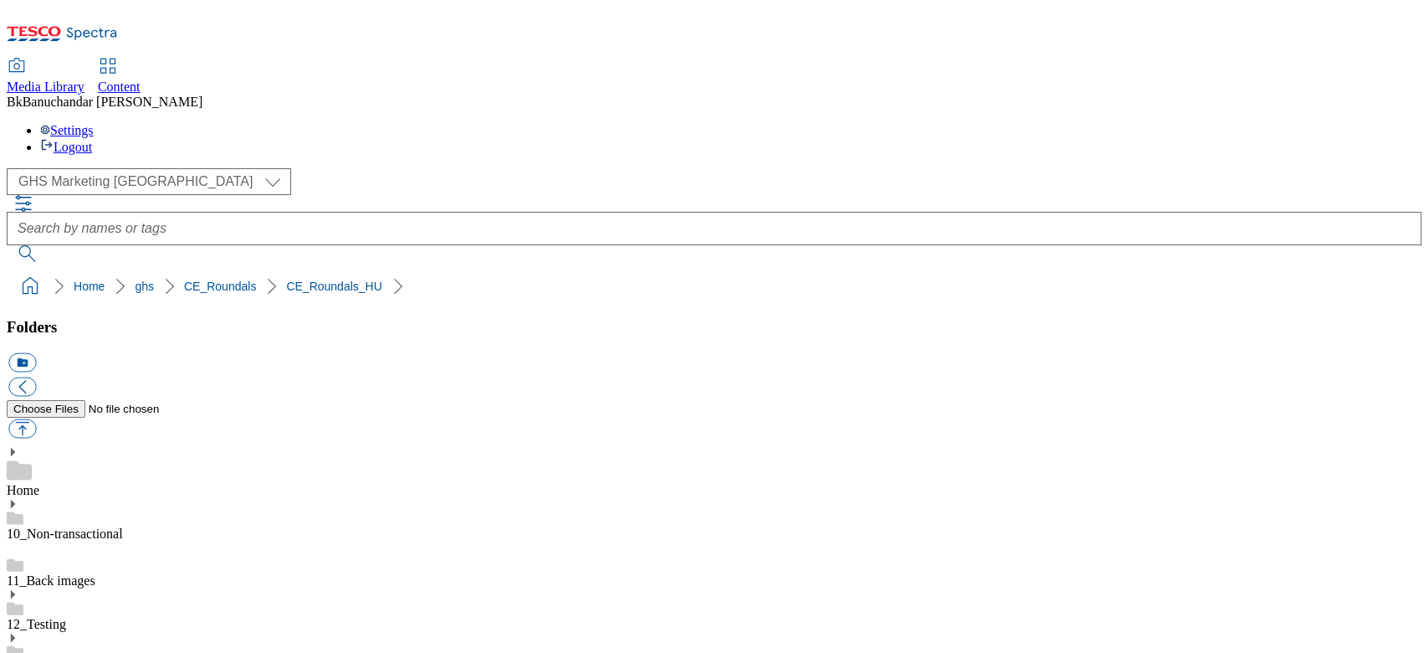
scroll to position [557, 0]
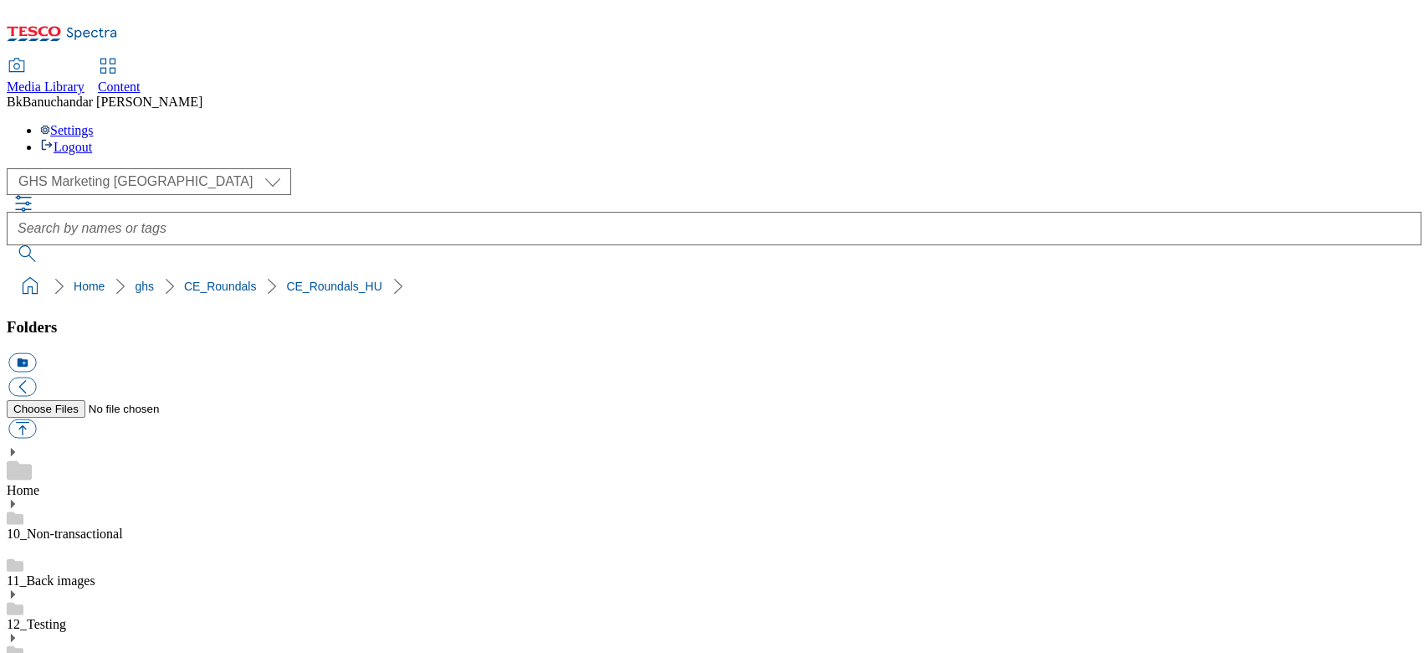
scroll to position [1145, 0]
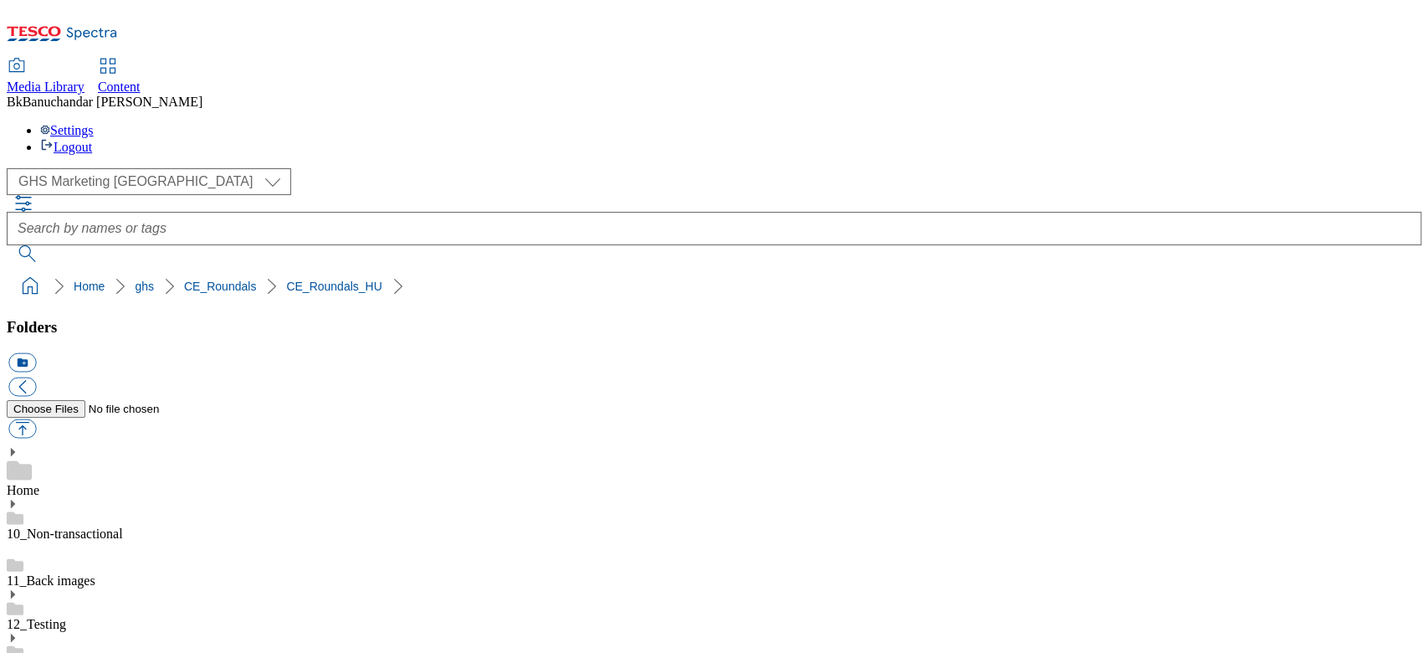
scroll to position [28, 0]
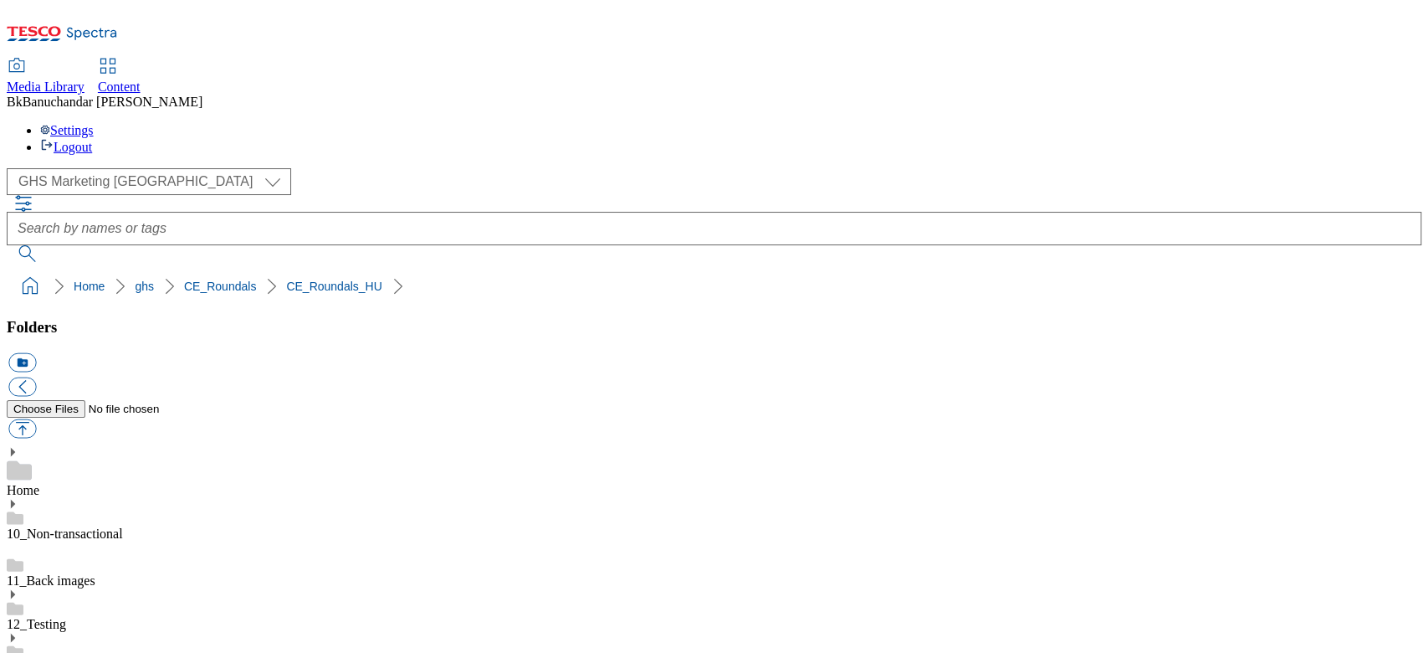
scroll to position [363, 0]
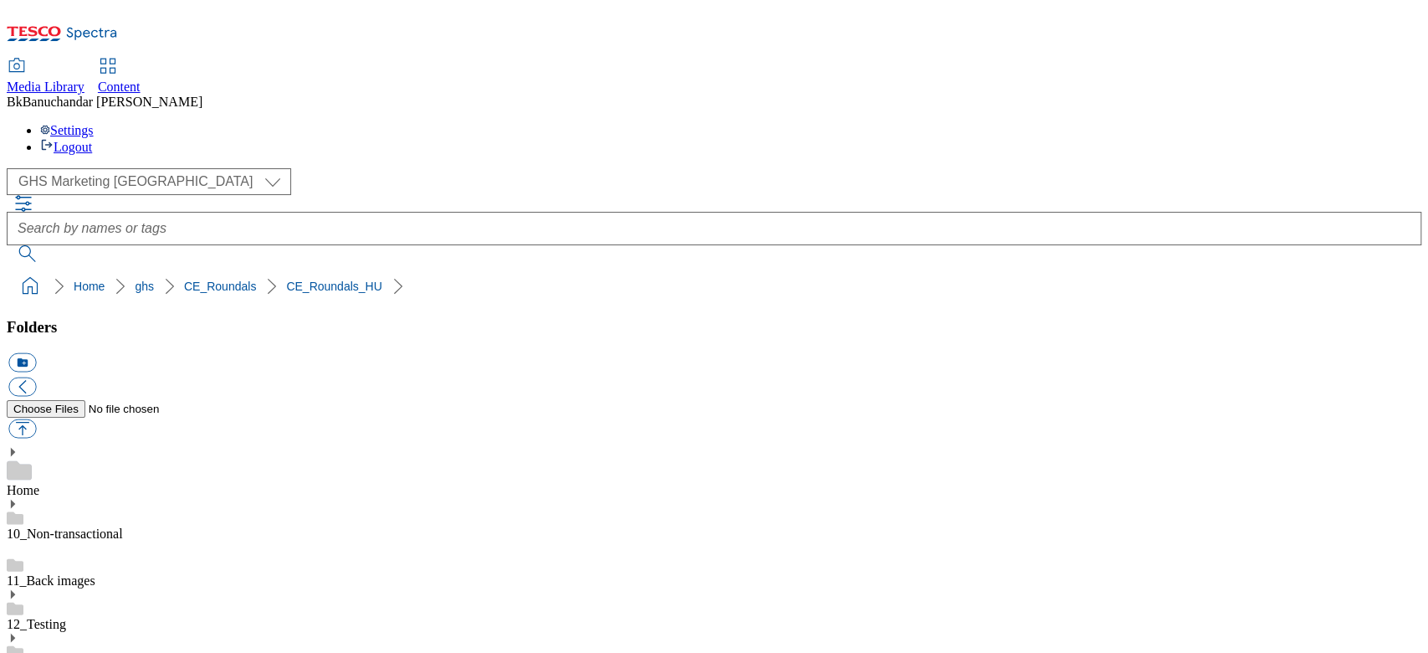
scroll to position [223, 0]
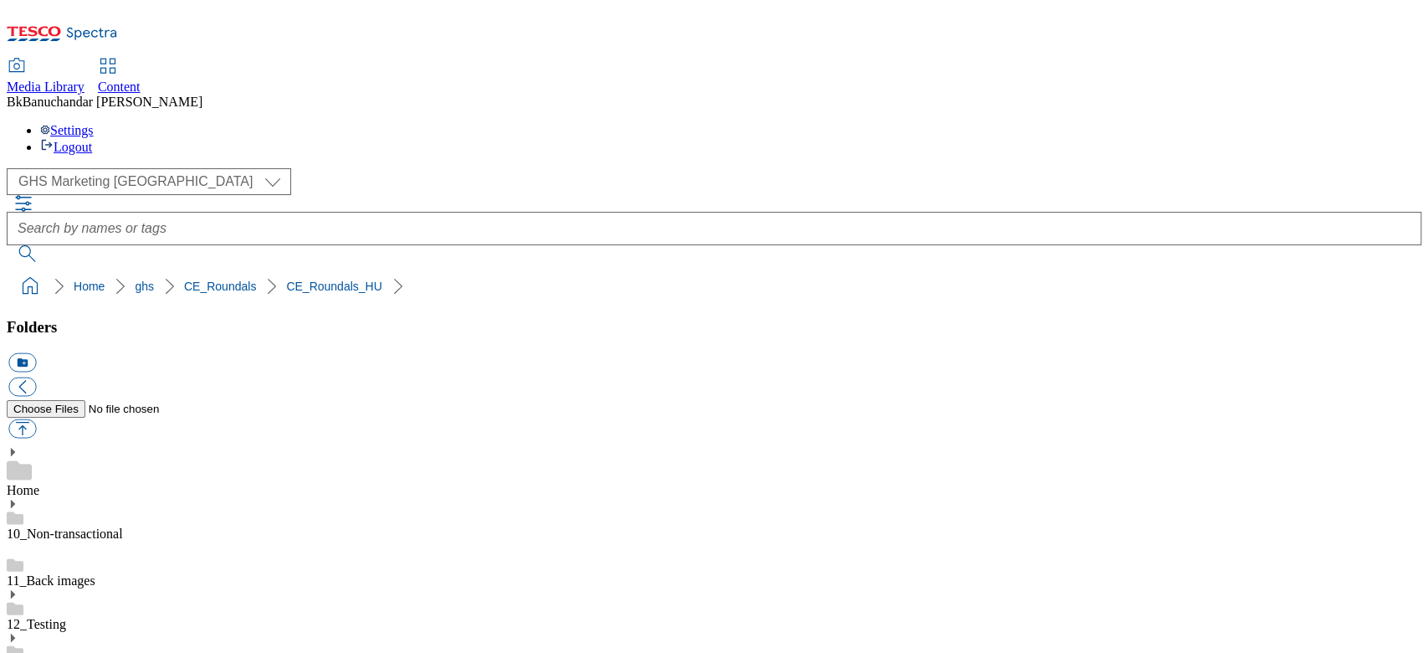
scroll to position [892, 0]
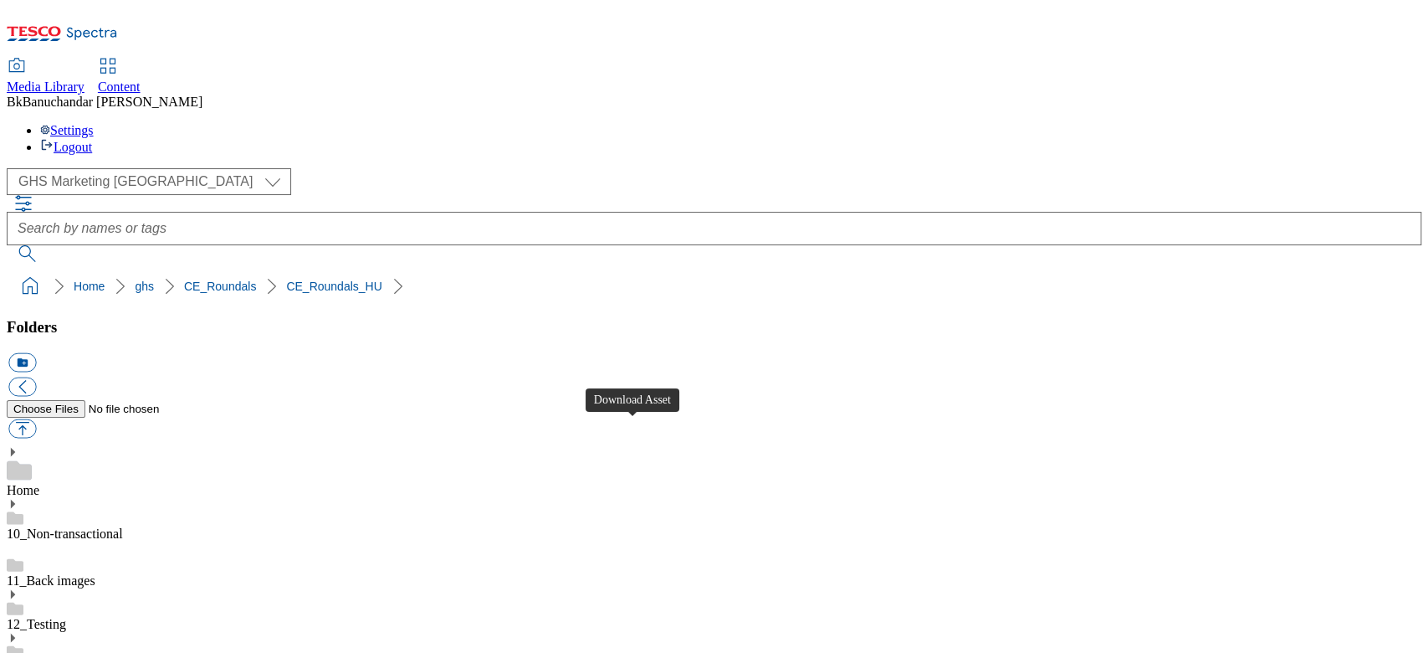
scroll to position [111, 0]
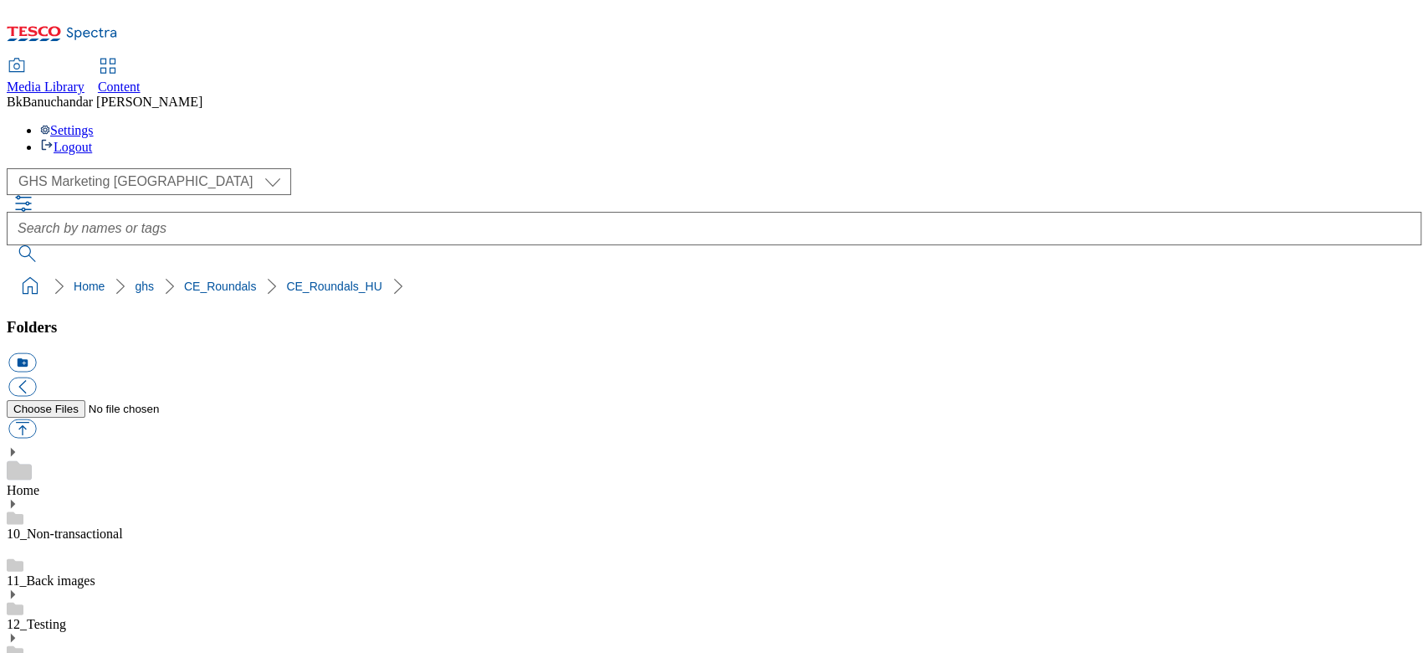
scroll to position [446, 0]
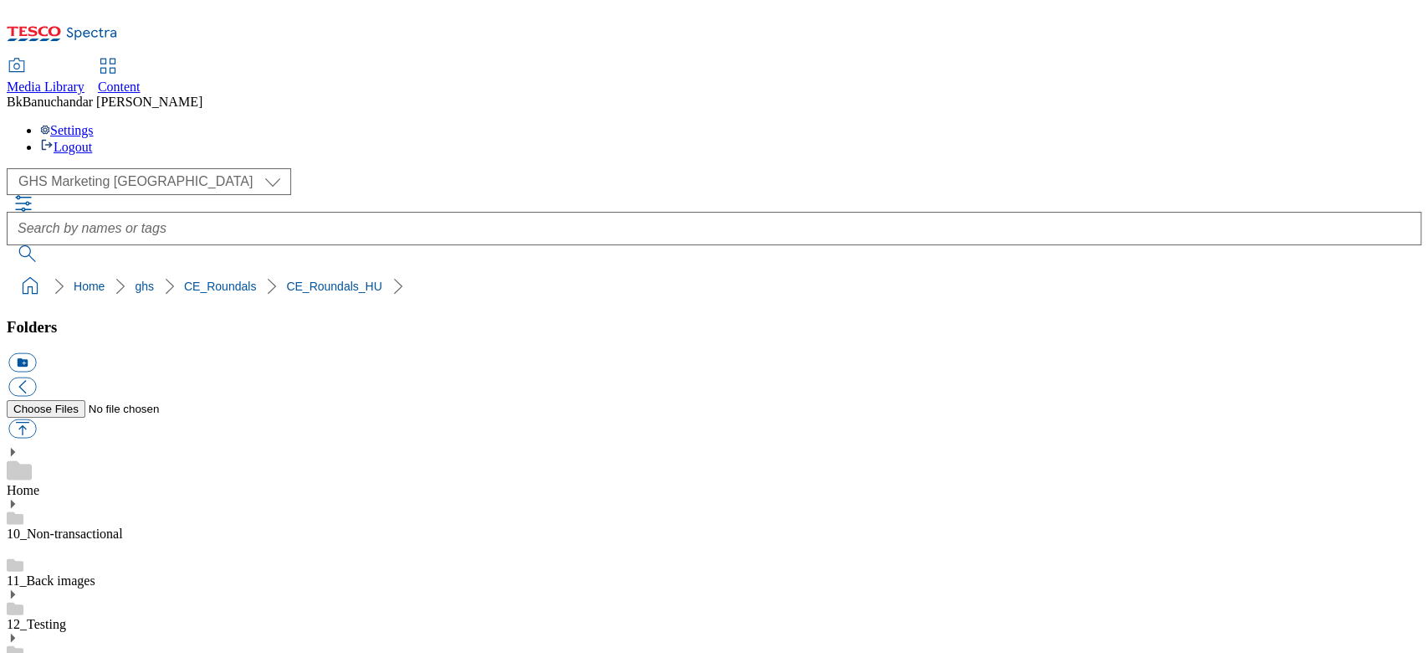
scroll to position [669, 0]
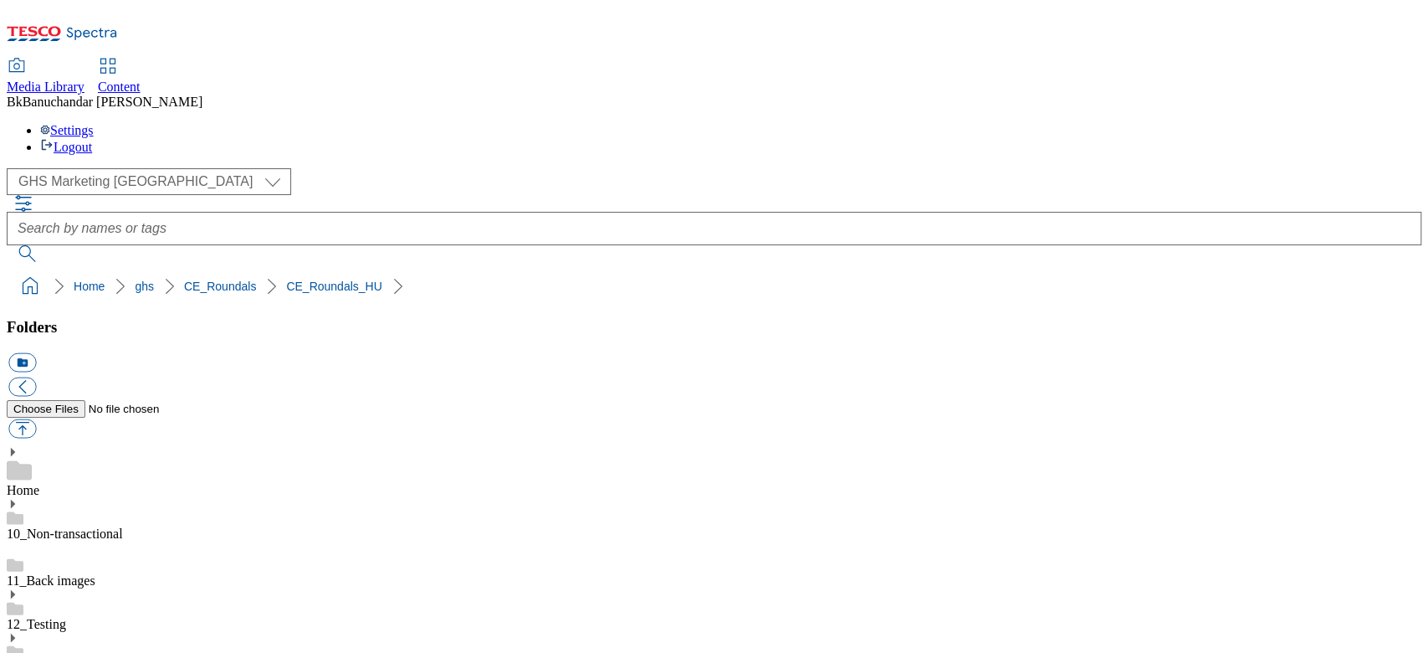
scroll to position [992, 0]
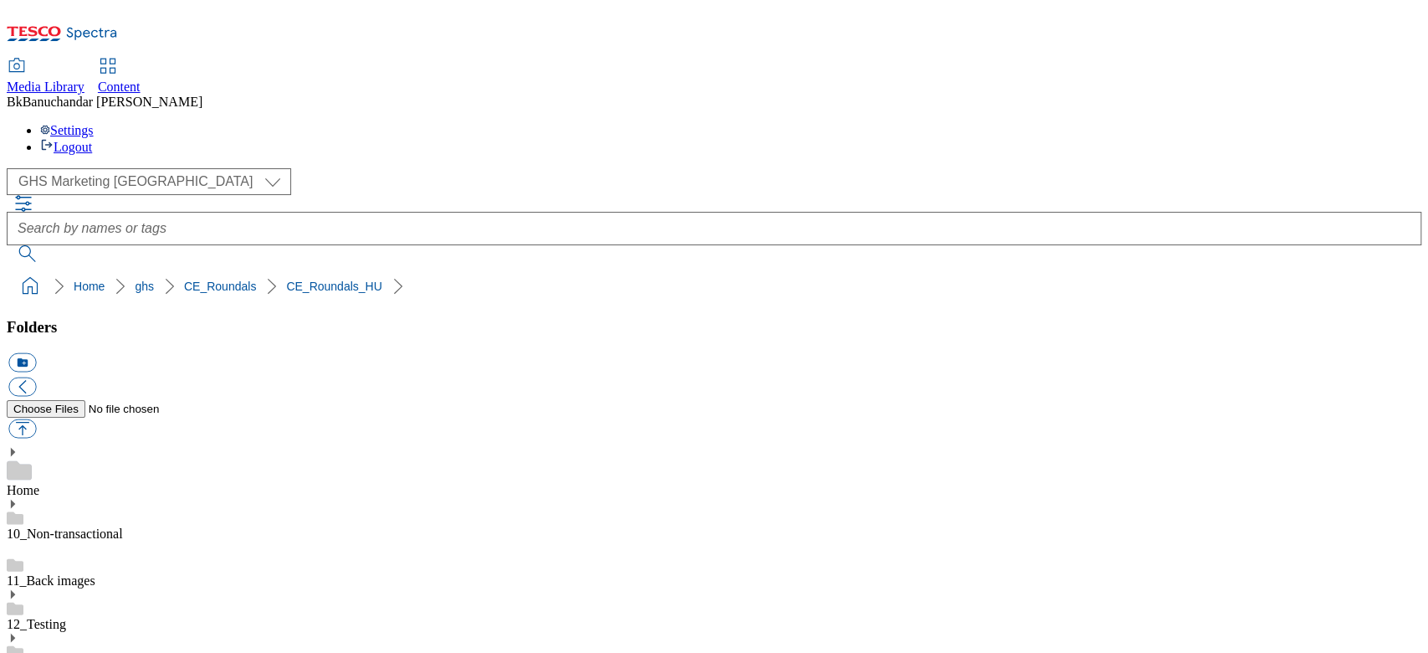
scroll to position [657, 0]
